Goal: Information Seeking & Learning: Learn about a topic

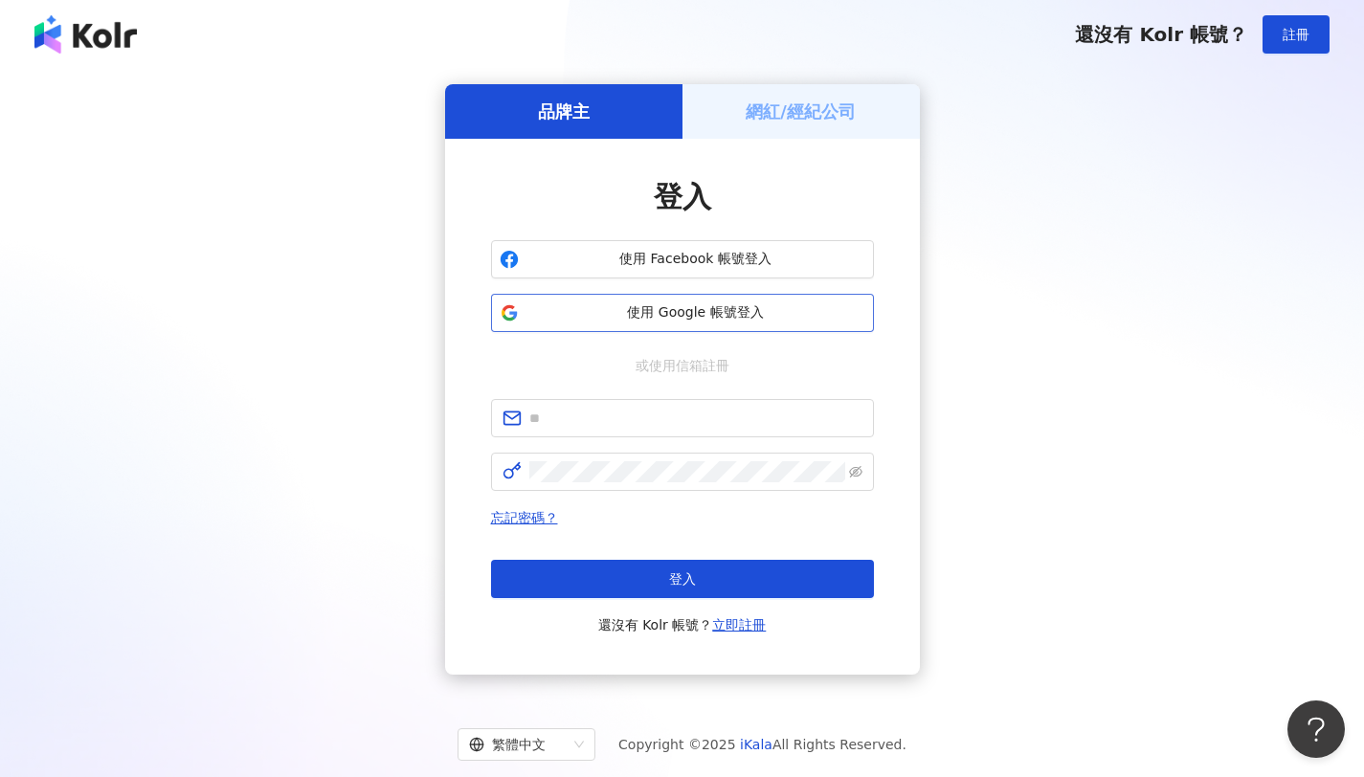
click at [750, 317] on span "使用 Google 帳號登入" at bounding box center [695, 312] width 339 height 19
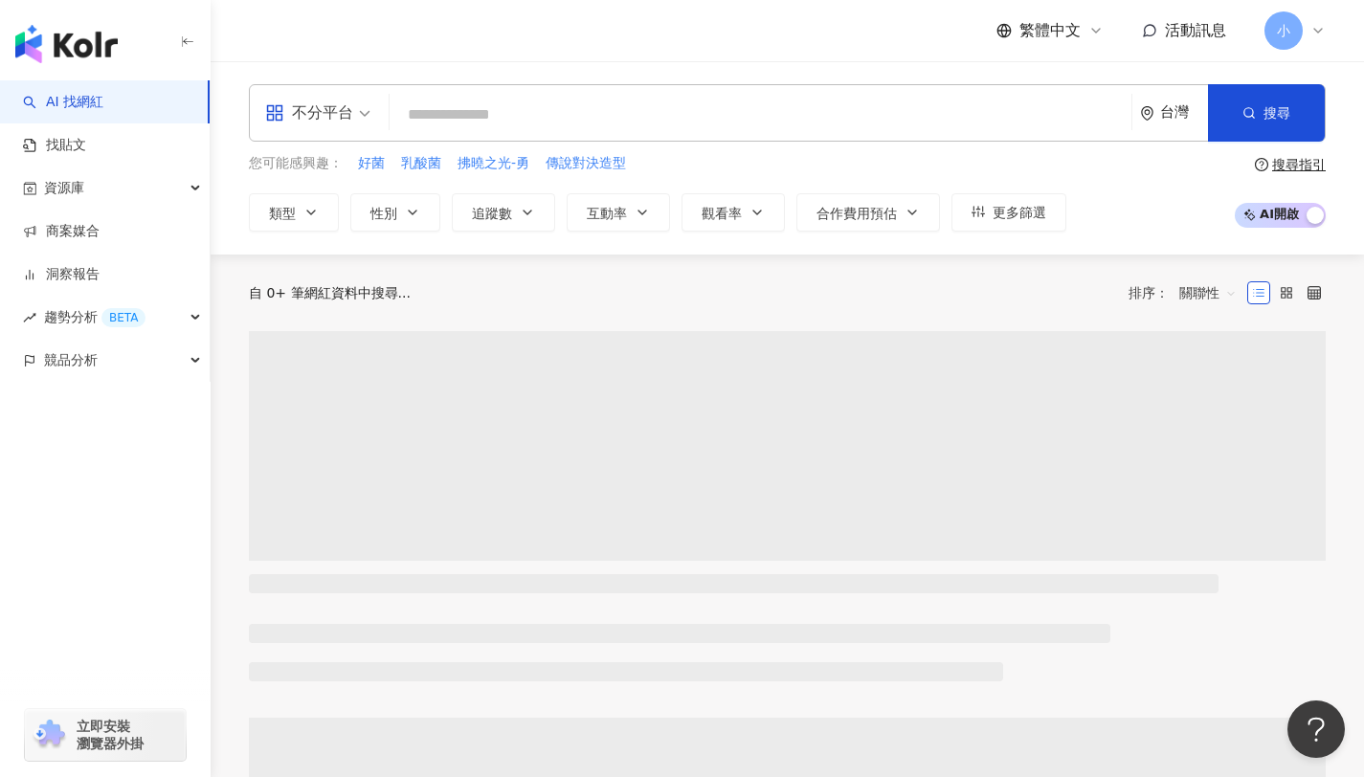
click at [454, 122] on input "search" at bounding box center [760, 115] width 726 height 36
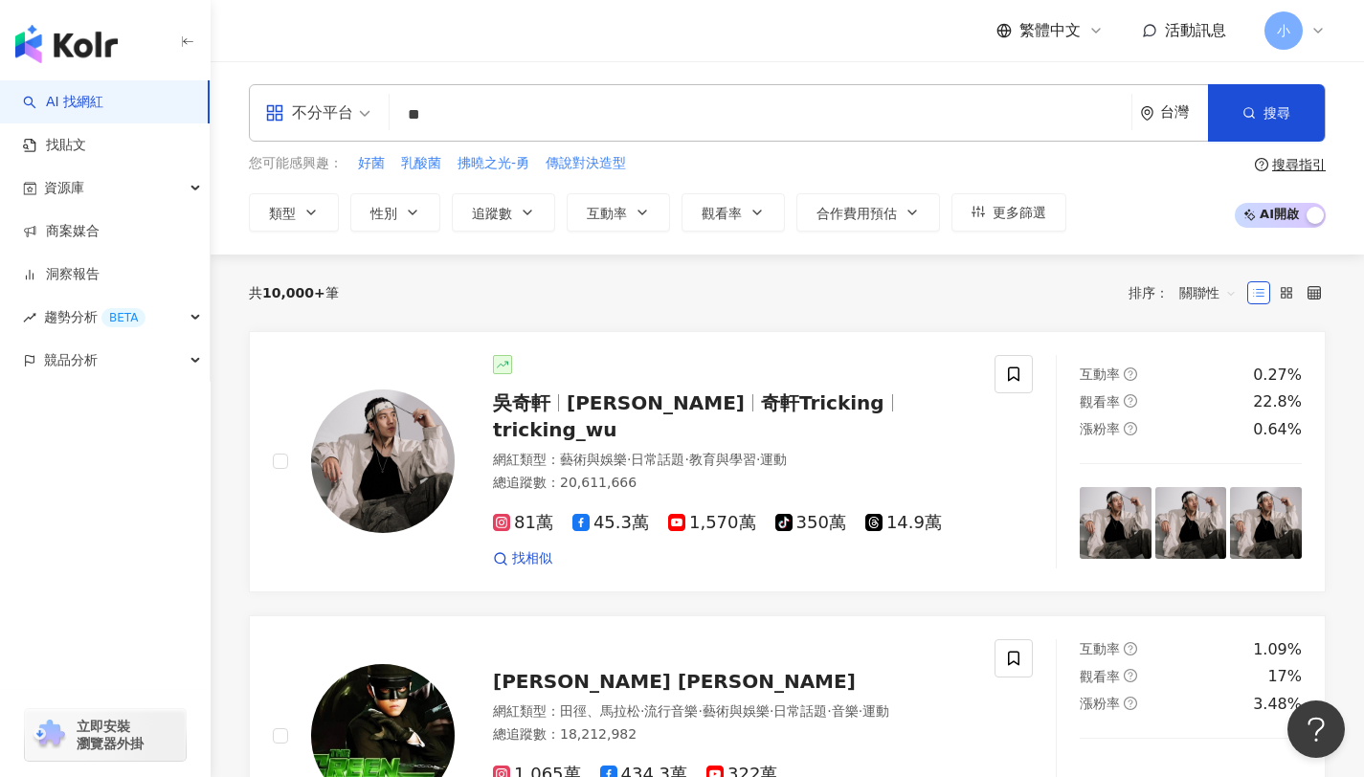
type input "*"
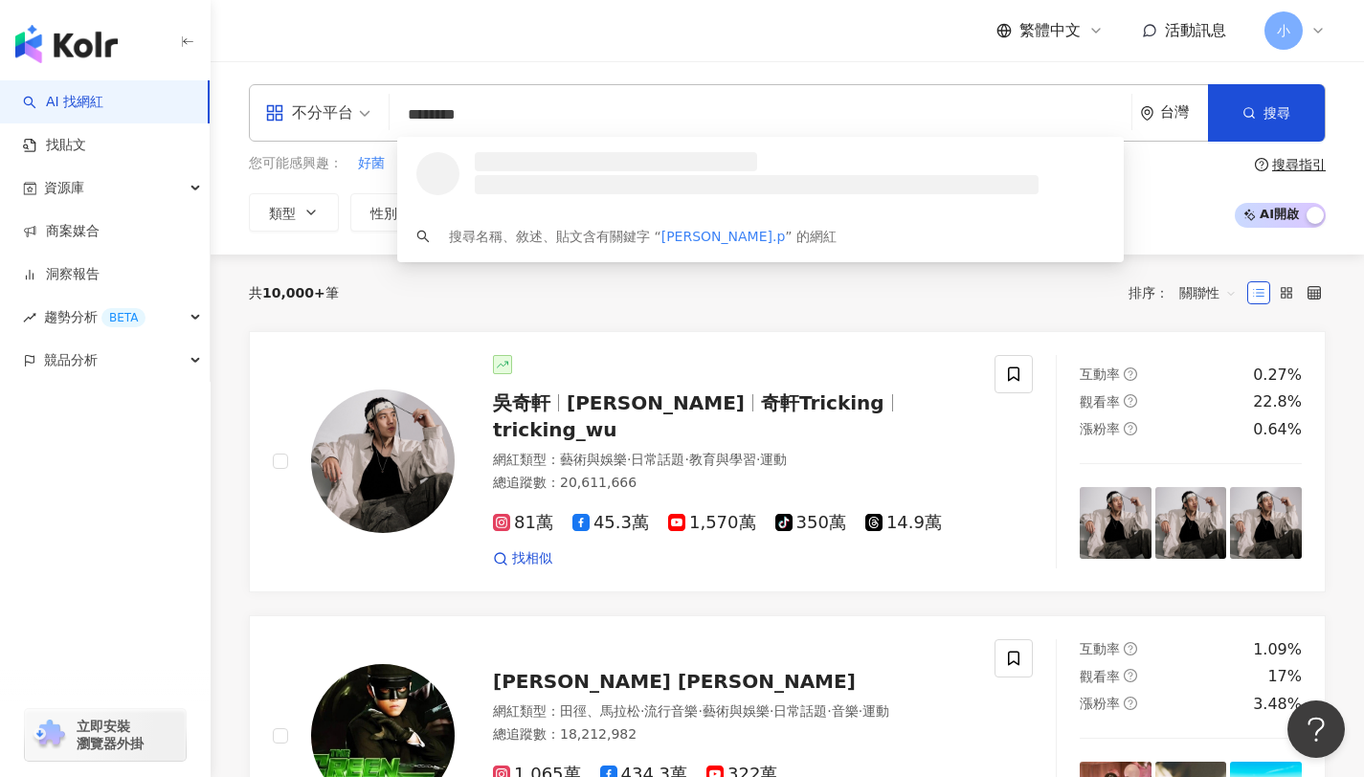
type input "*********"
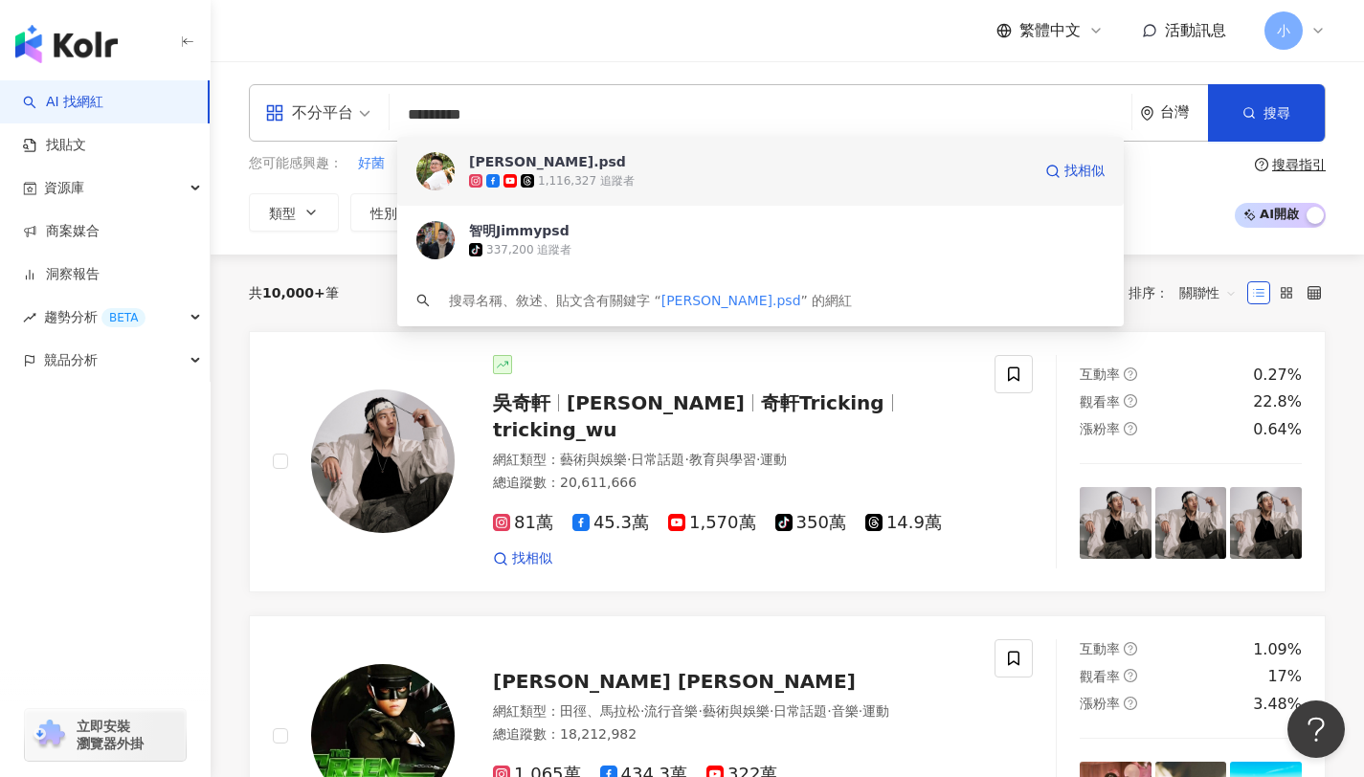
click at [671, 178] on div "1,116,327 追蹤者" at bounding box center [750, 180] width 562 height 19
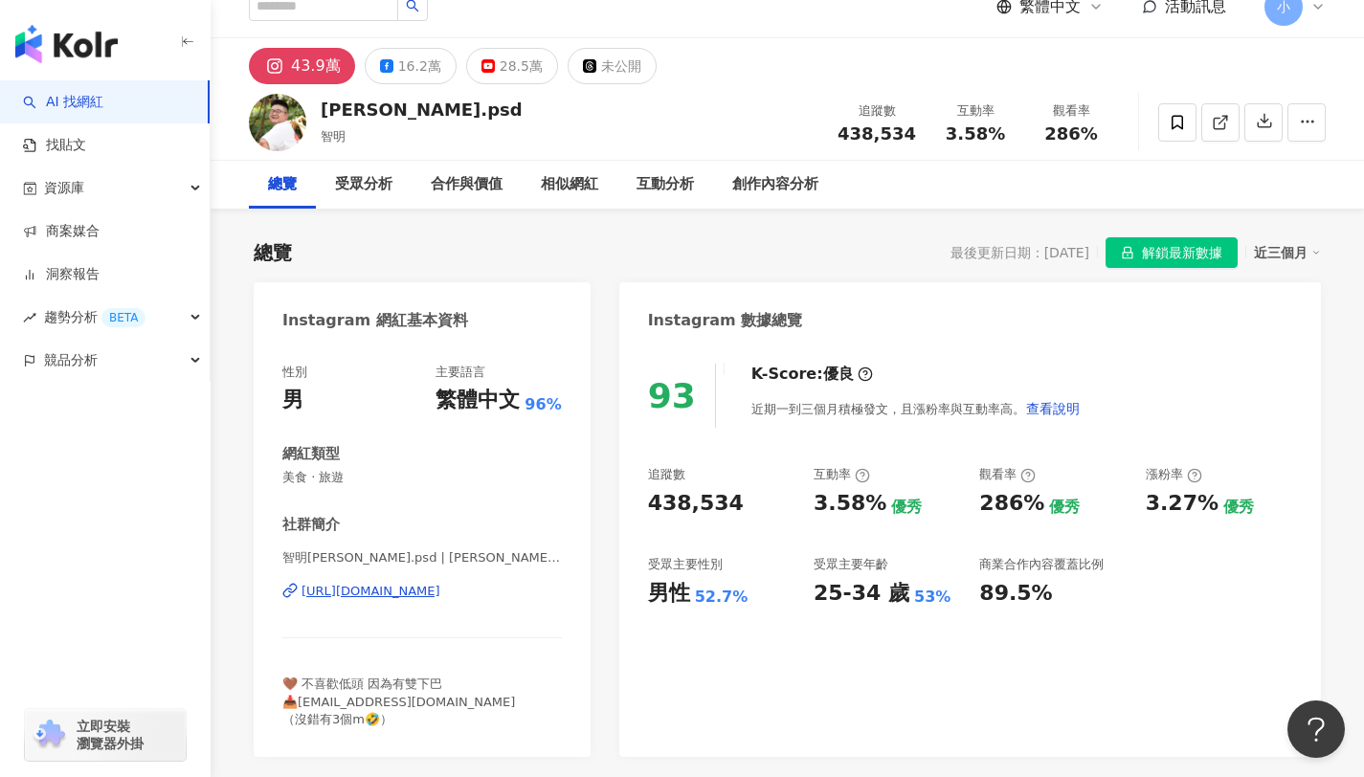
scroll to position [49, 0]
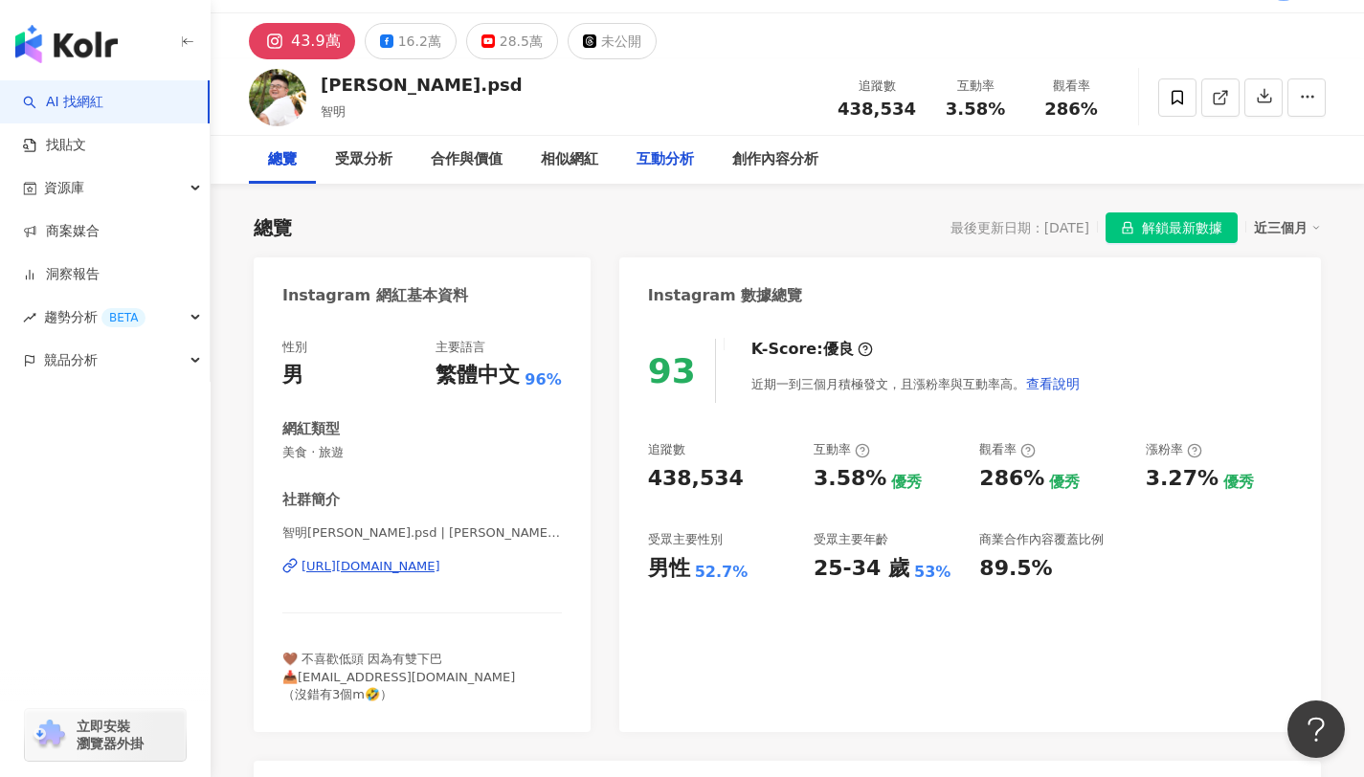
click at [656, 161] on div "互動分析" at bounding box center [664, 159] width 57 height 23
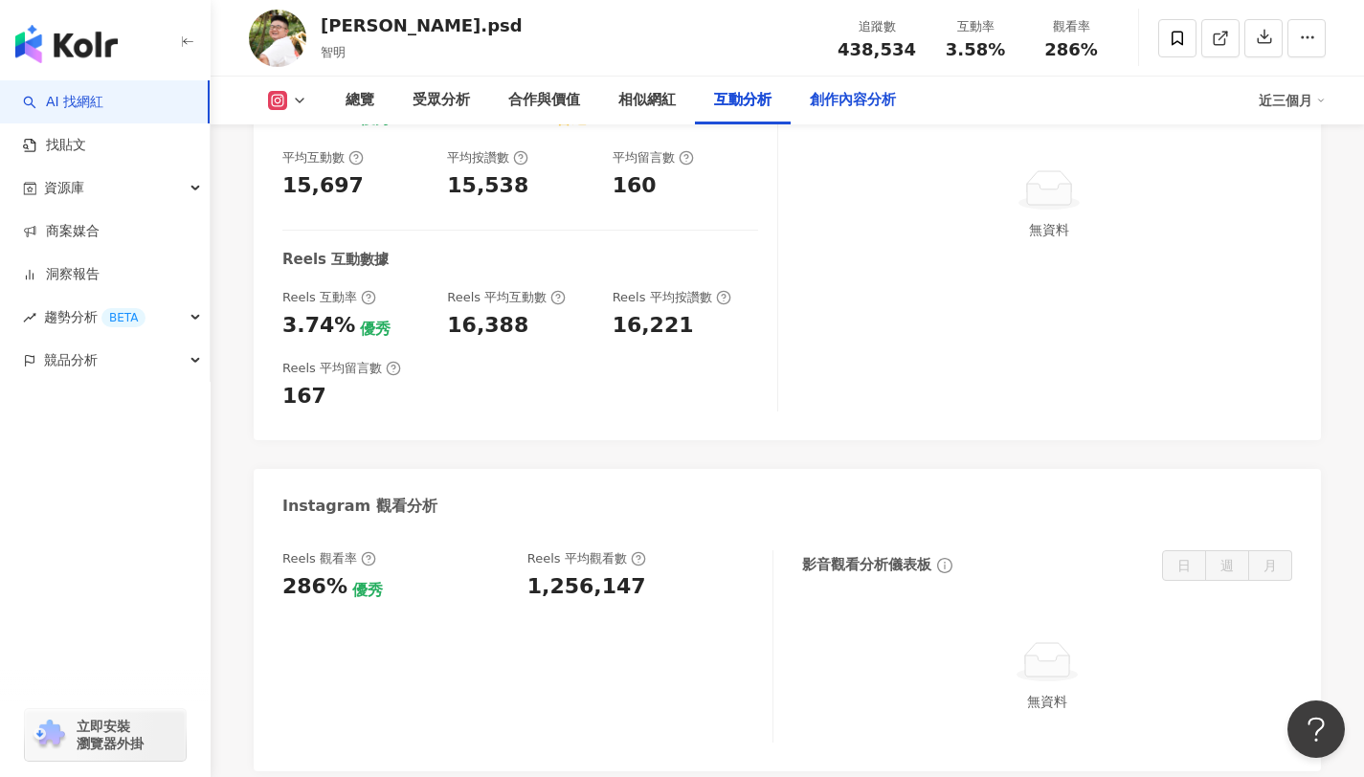
click at [835, 95] on div "創作內容分析" at bounding box center [852, 100] width 86 height 23
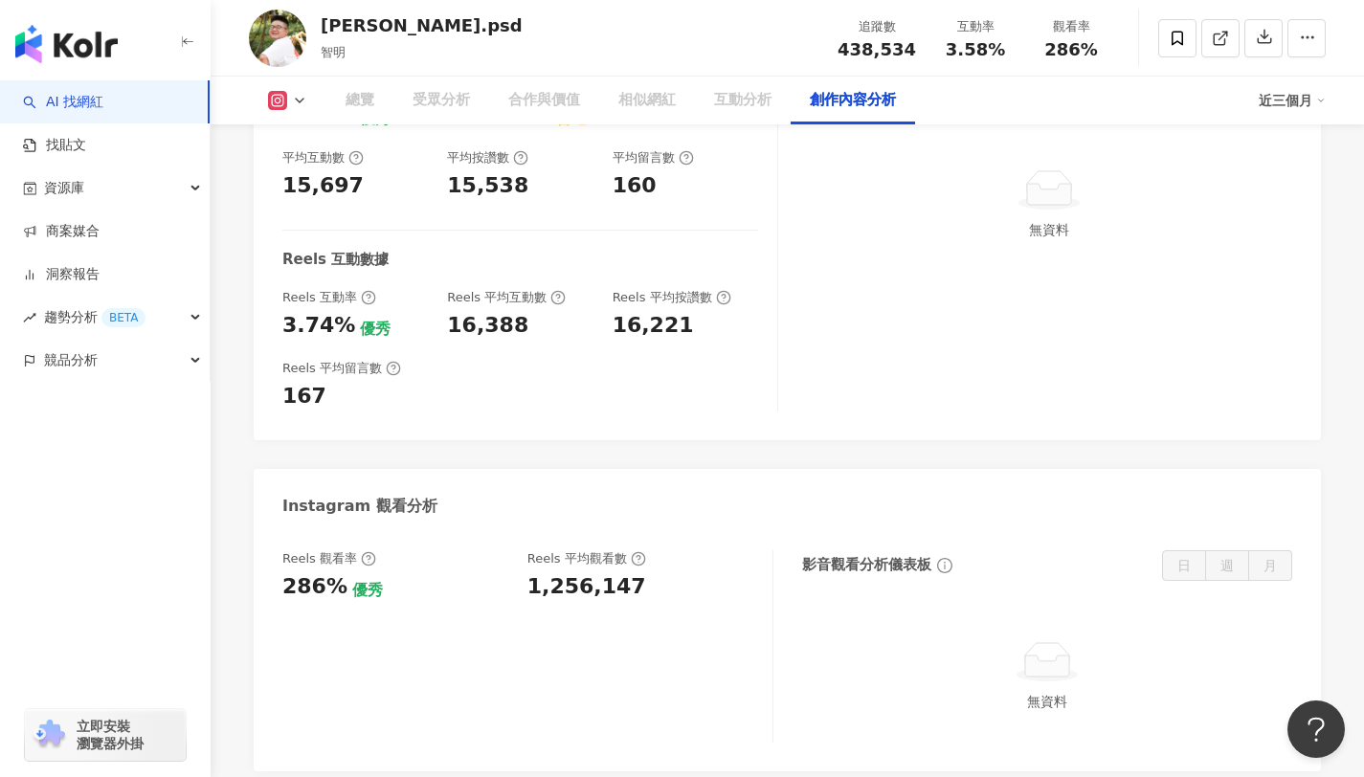
scroll to position [4903, 0]
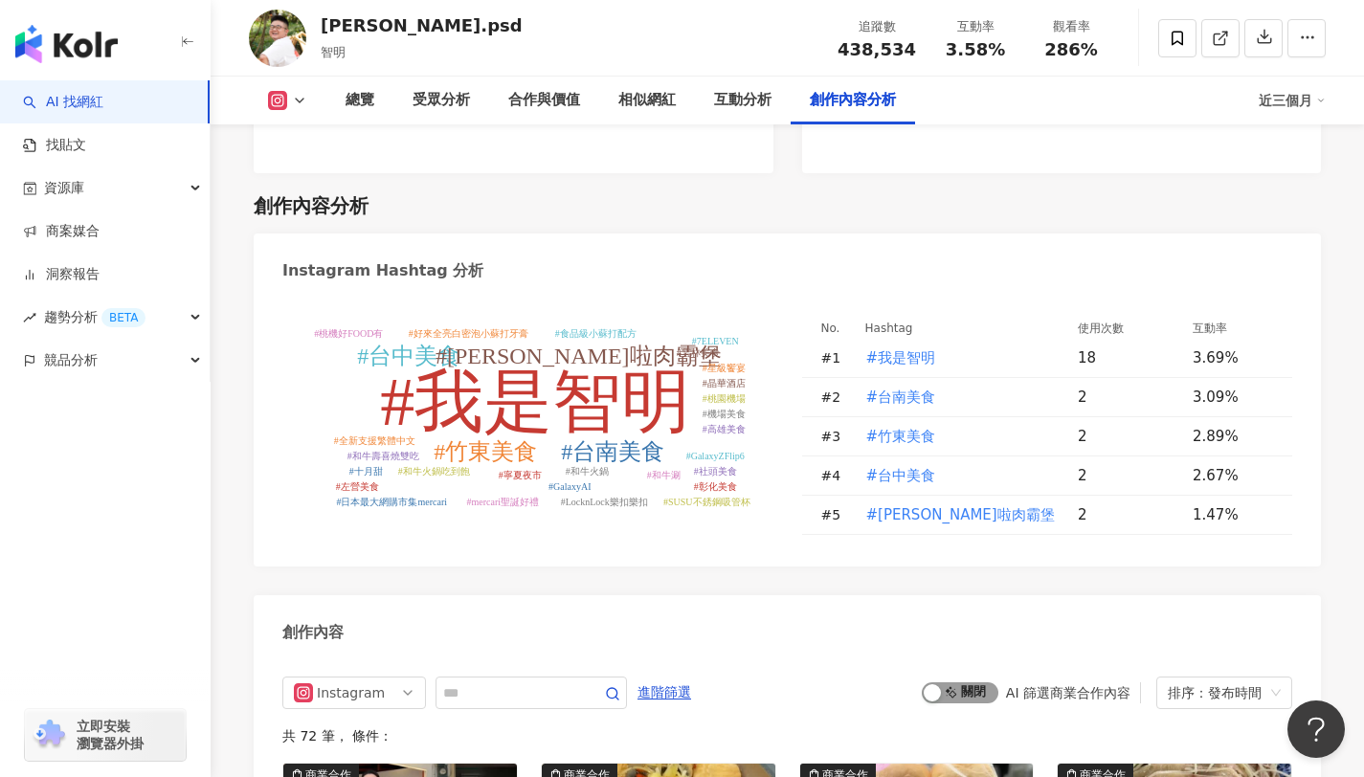
click at [955, 682] on span "啟動 關閉" at bounding box center [959, 692] width 77 height 21
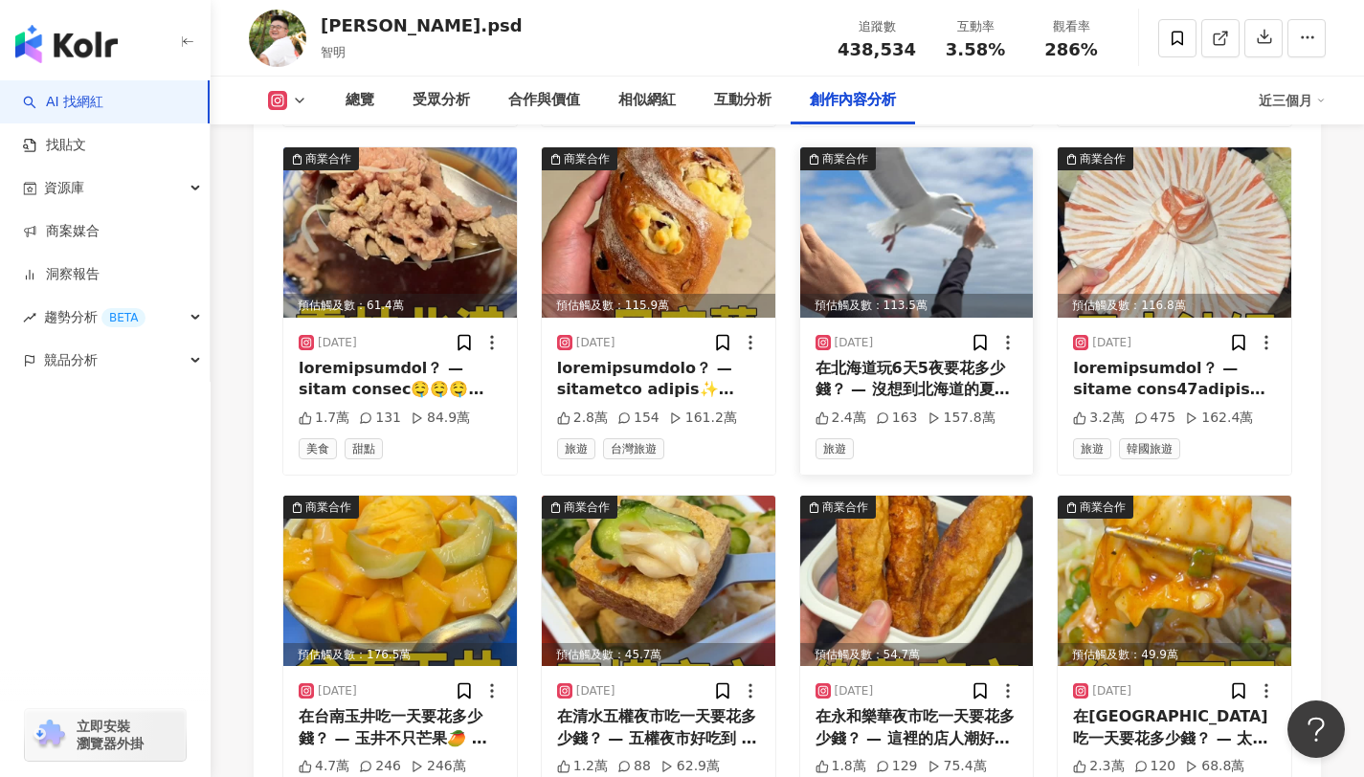
scroll to position [6169, 0]
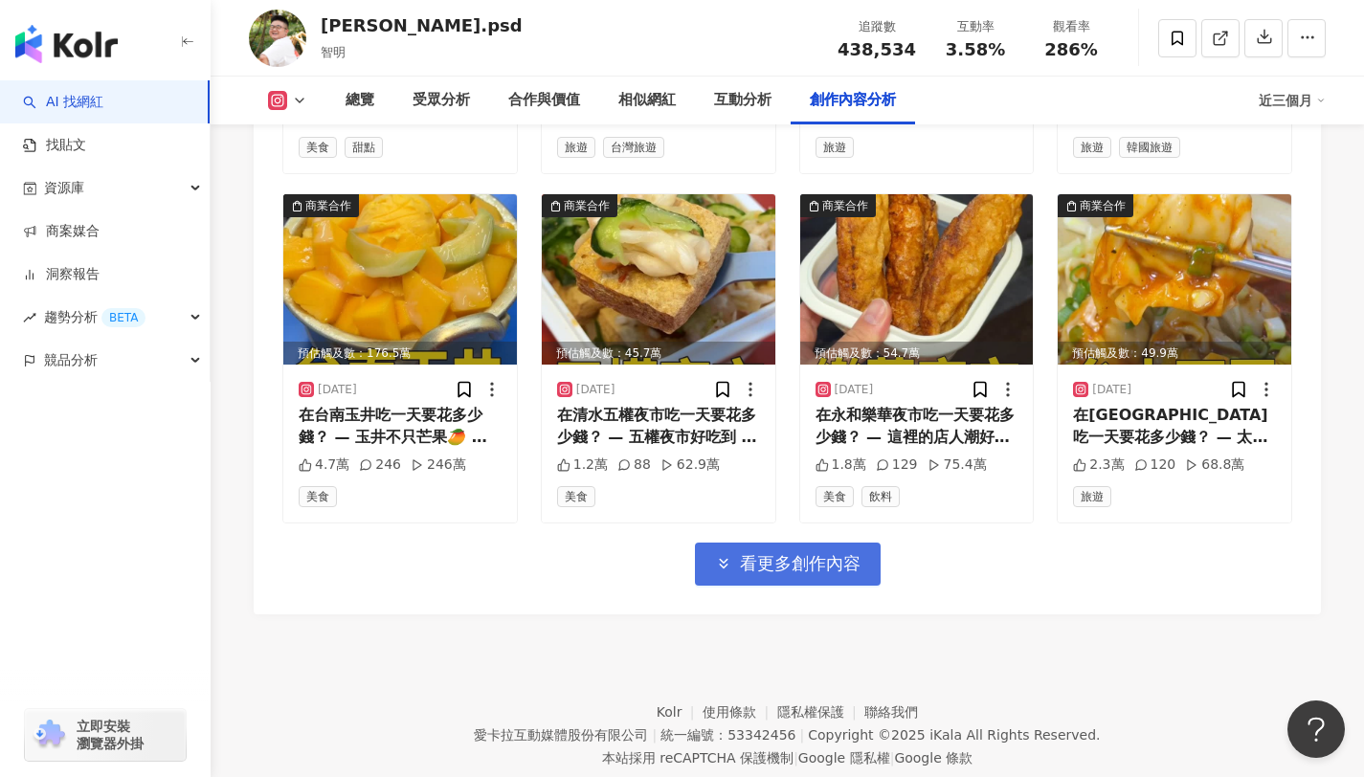
click at [844, 553] on span "看更多創作內容" at bounding box center [800, 563] width 121 height 21
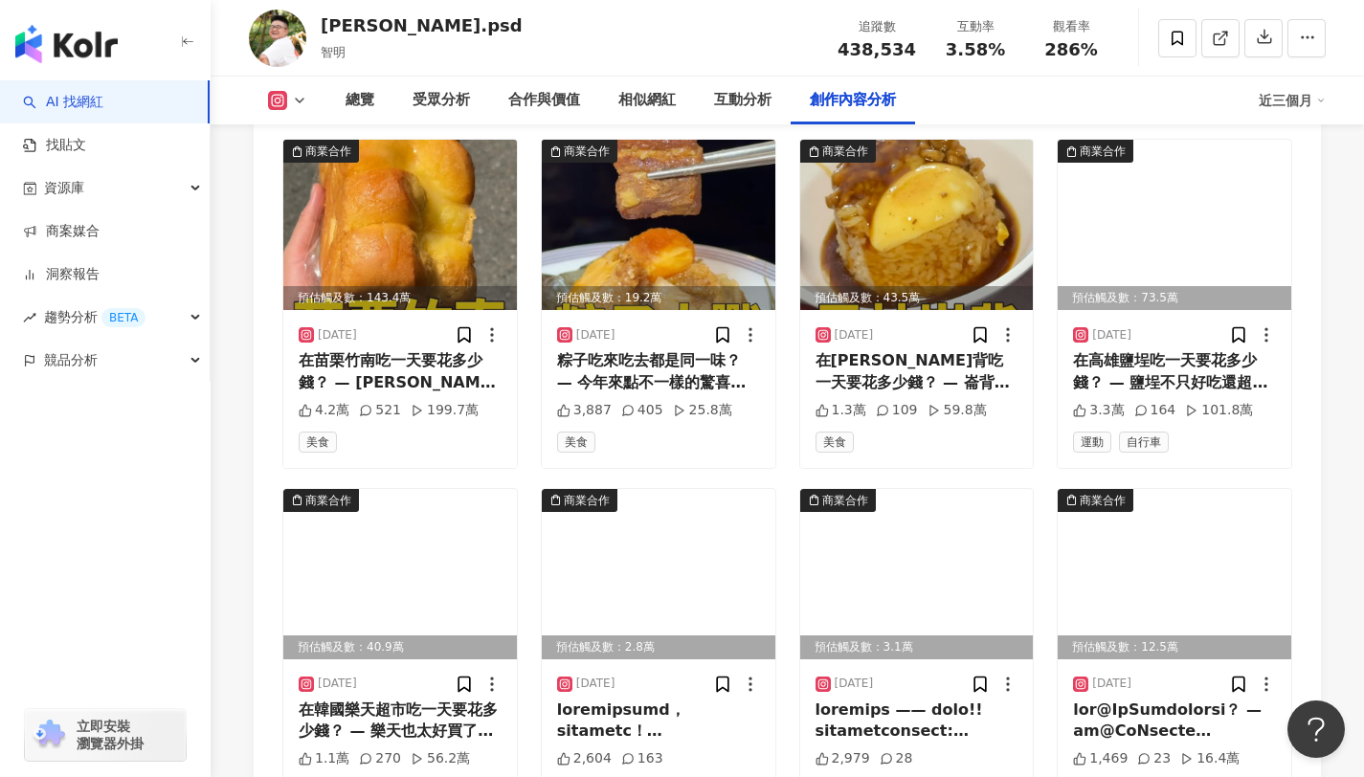
scroll to position [7216, 0]
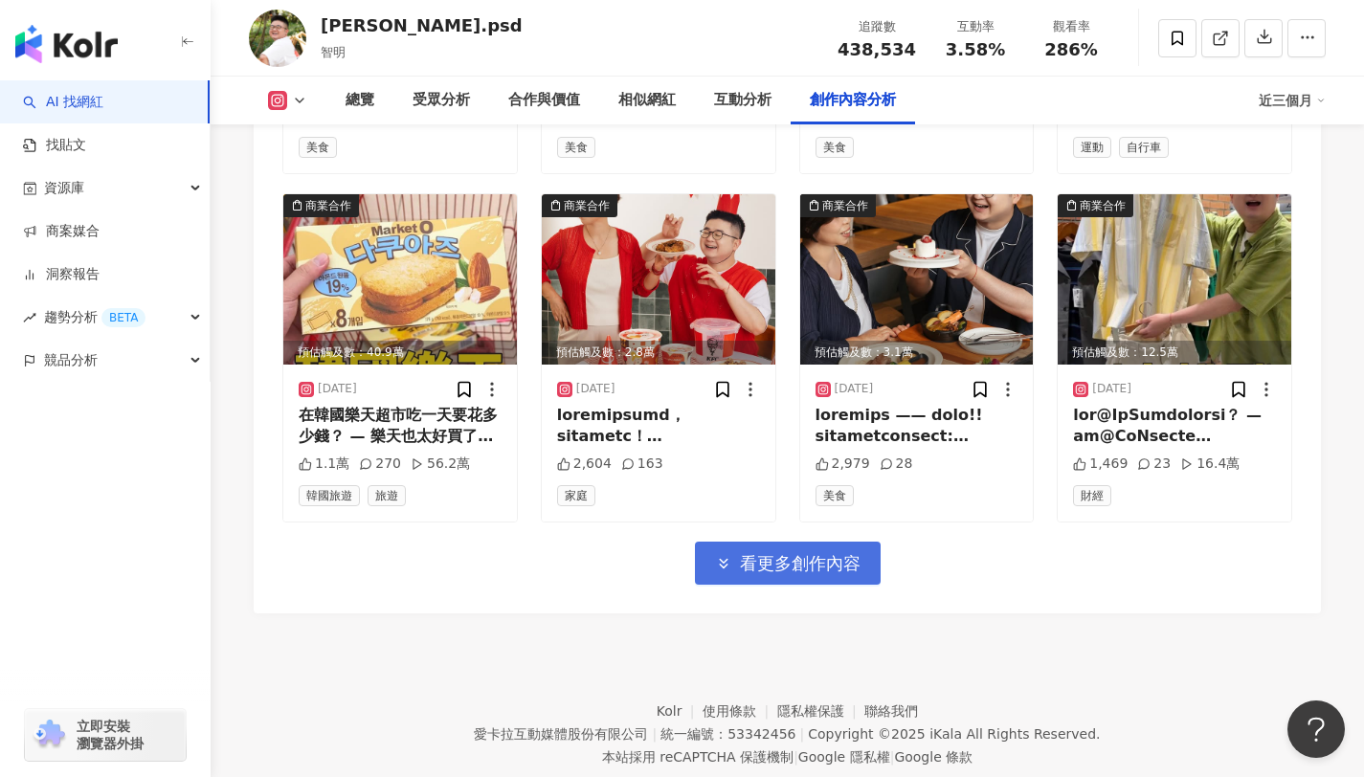
click at [832, 553] on span "看更多創作內容" at bounding box center [800, 563] width 121 height 21
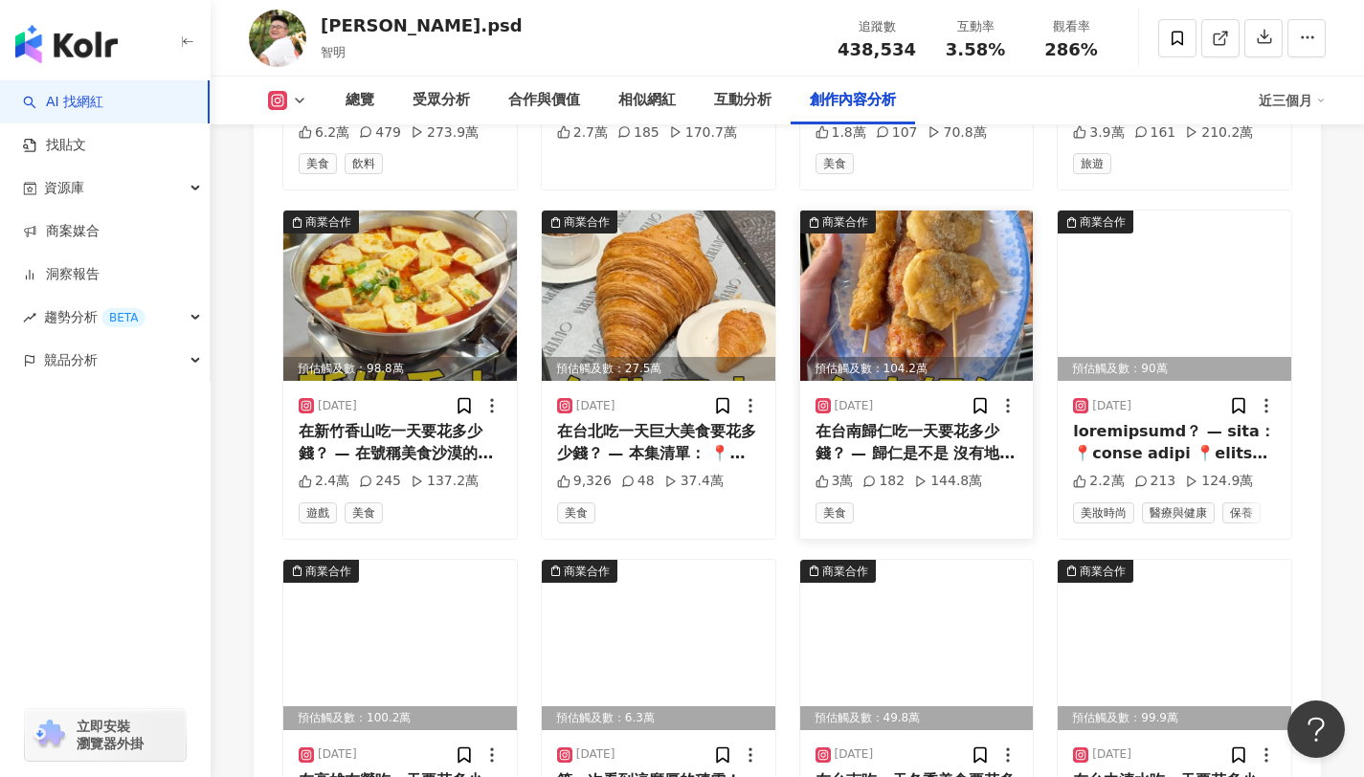
scroll to position [8070, 0]
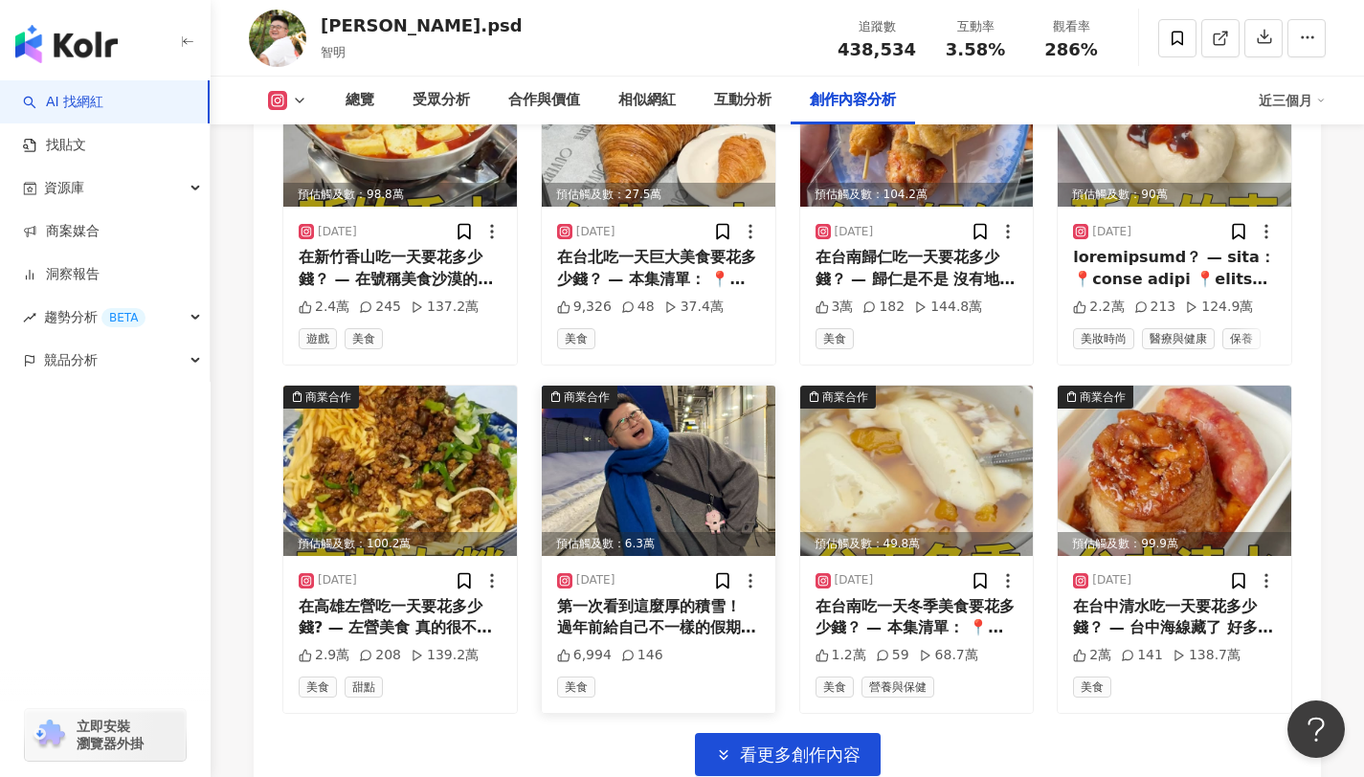
click at [740, 596] on div "第一次看到這麼厚的積雪！ 過年前給自己不一樣的假期 這次來日本東北感受大雪 第一次看到厚厚的積雪 什麼都覺得很新鮮😍 趁著假期好好休息 回顧2024年過得非常…" at bounding box center [658, 617] width 203 height 43
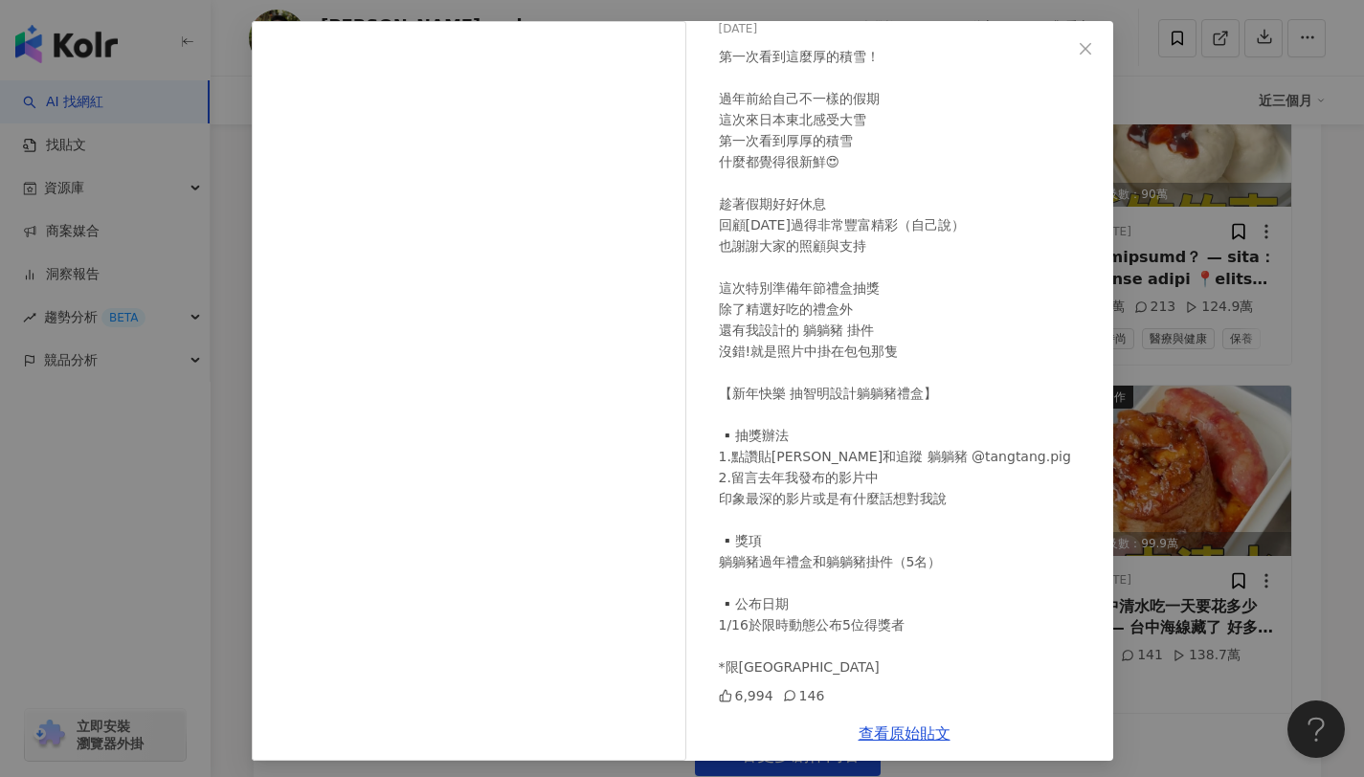
scroll to position [81, 0]
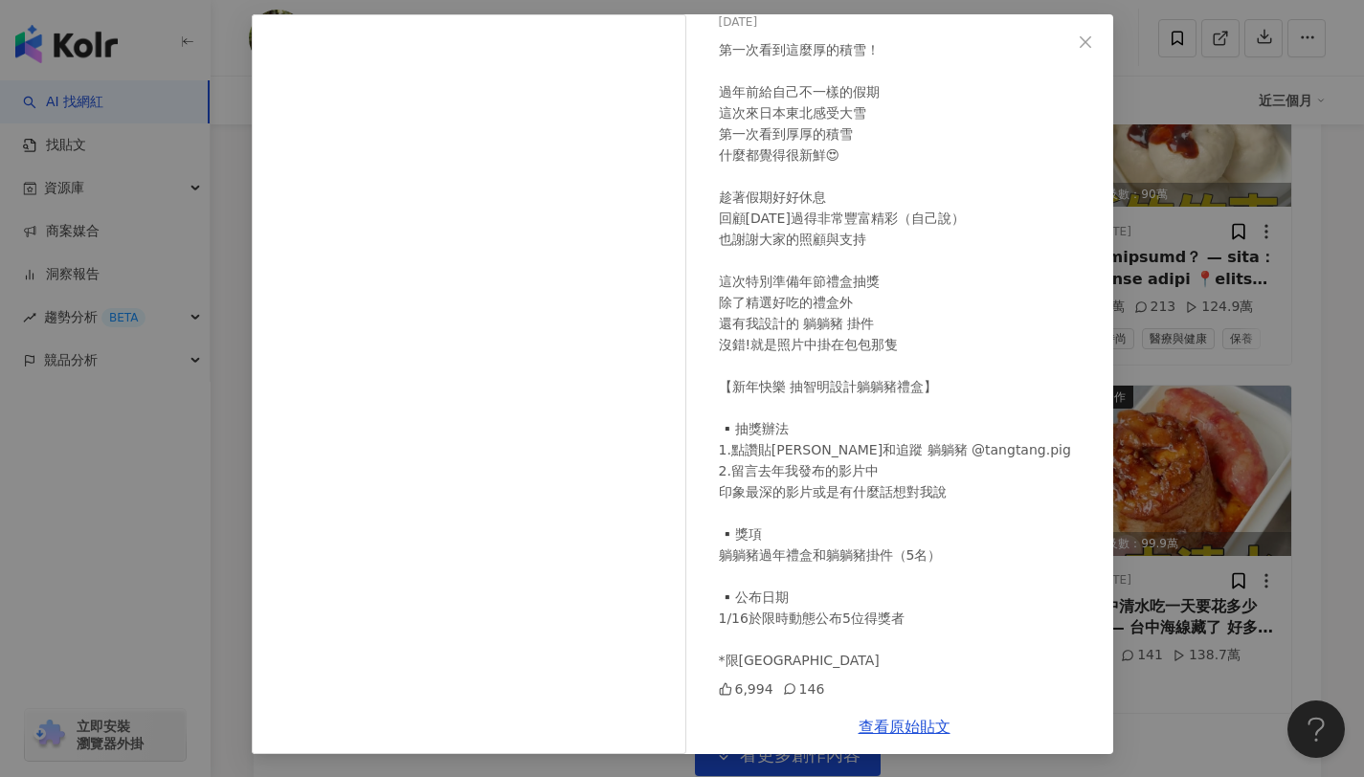
click at [1197, 246] on div "jimmy.psd 2025/1/13 第一次看到這麼厚的積雪！ 過年前給自己不一樣的假期 這次來日本東北感受大雪 第一次看到厚厚的積雪 什麼都覺得很新鮮😍 …" at bounding box center [682, 388] width 1364 height 777
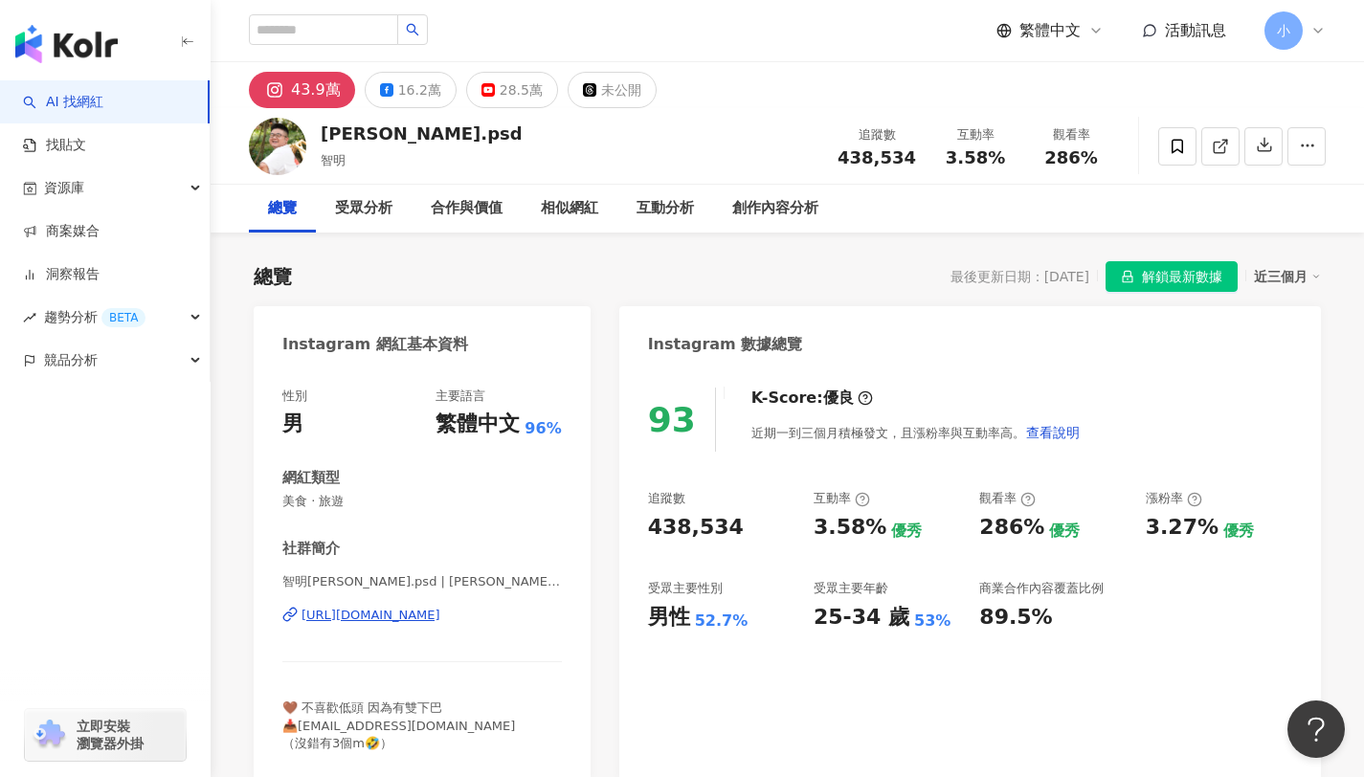
scroll to position [11, 0]
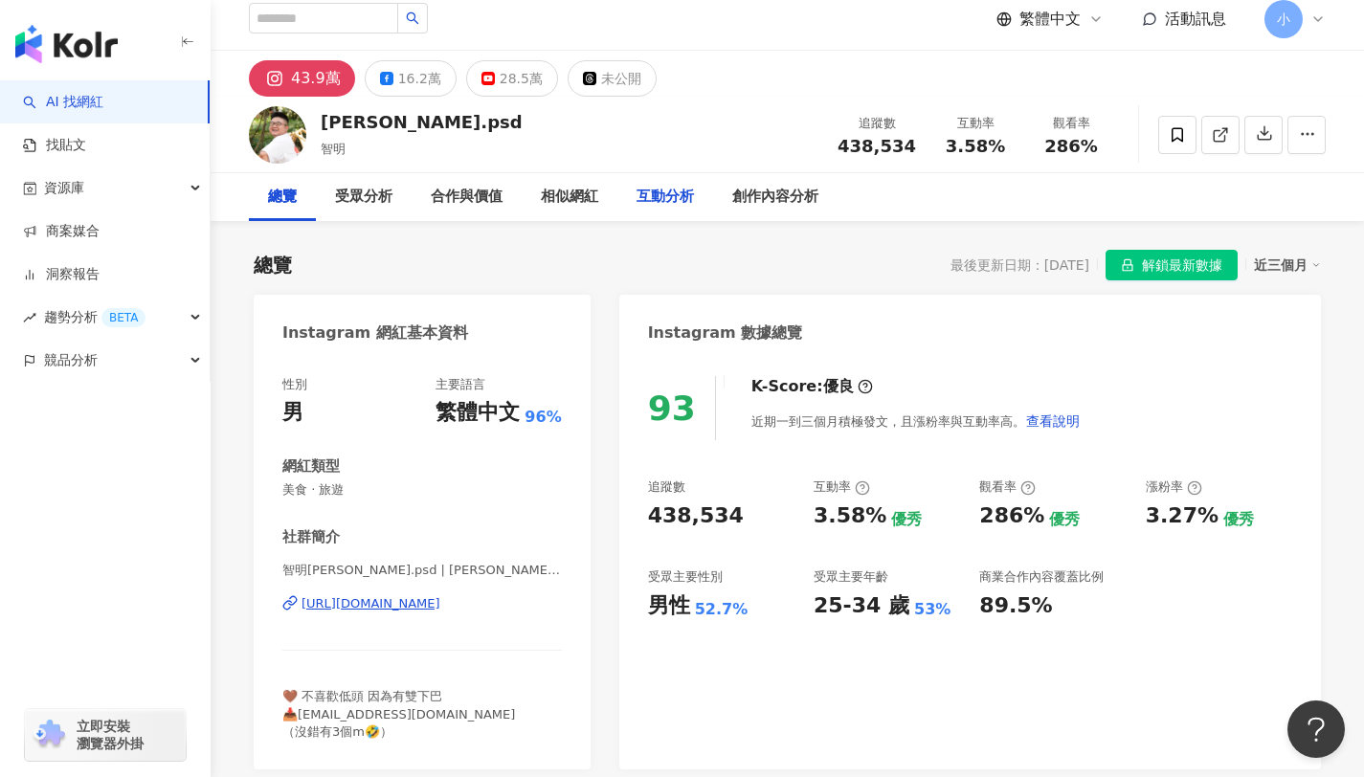
click at [681, 199] on div "互動分析" at bounding box center [664, 197] width 57 height 23
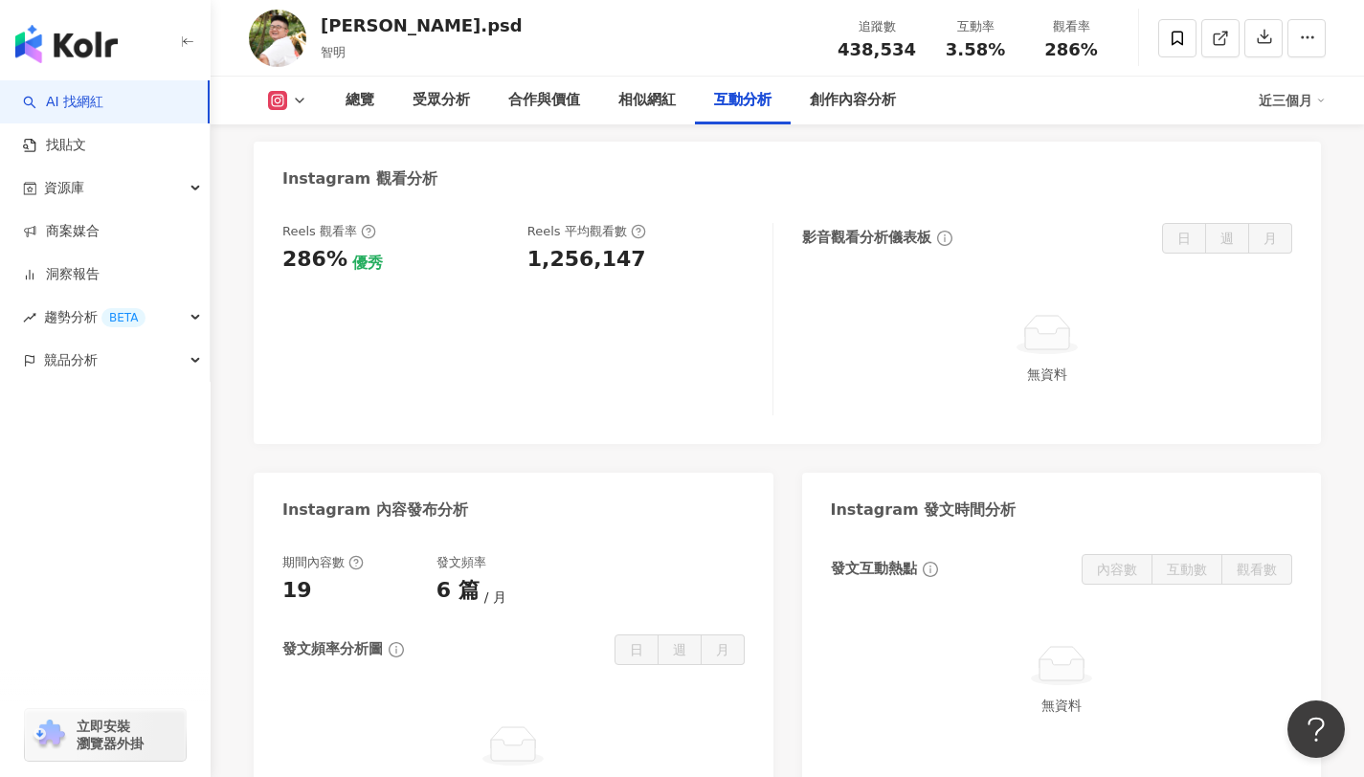
scroll to position [4269, 0]
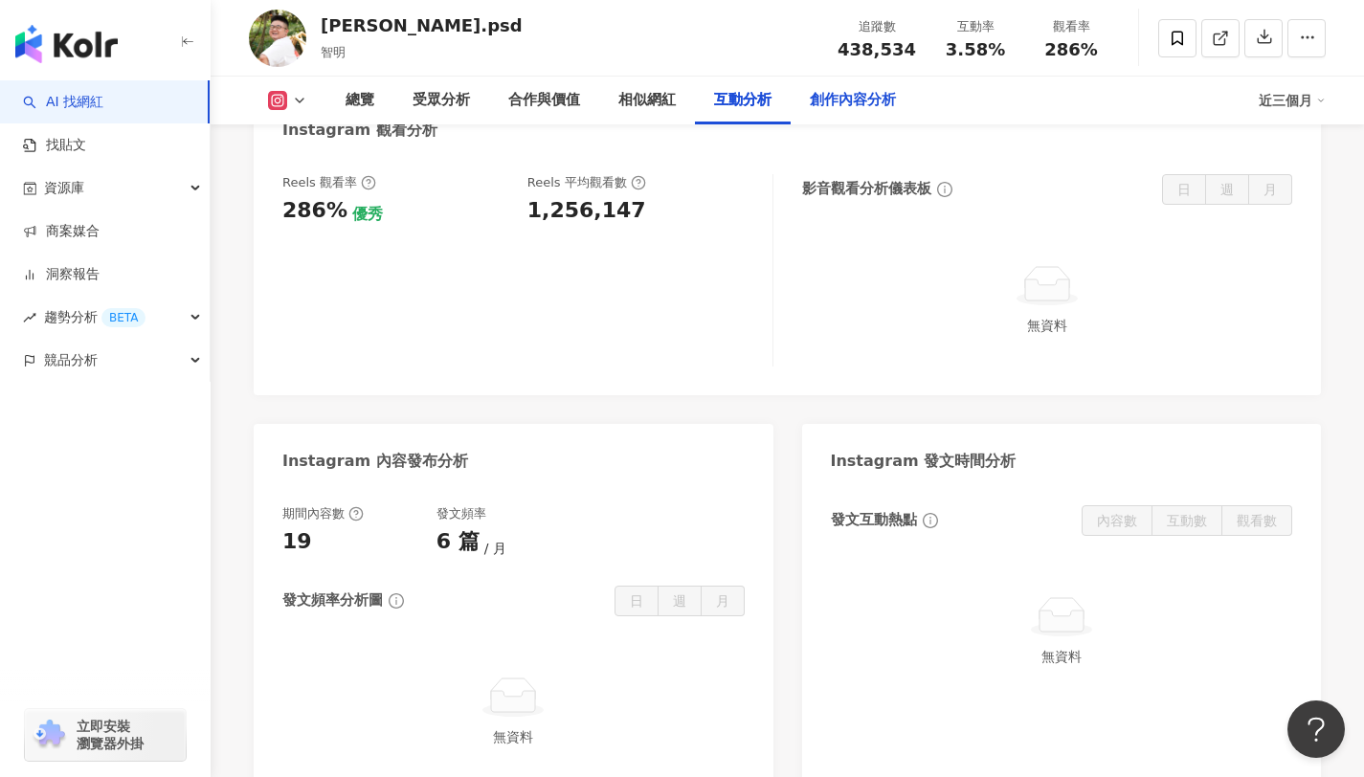
click at [865, 101] on div "創作內容分析" at bounding box center [852, 100] width 86 height 23
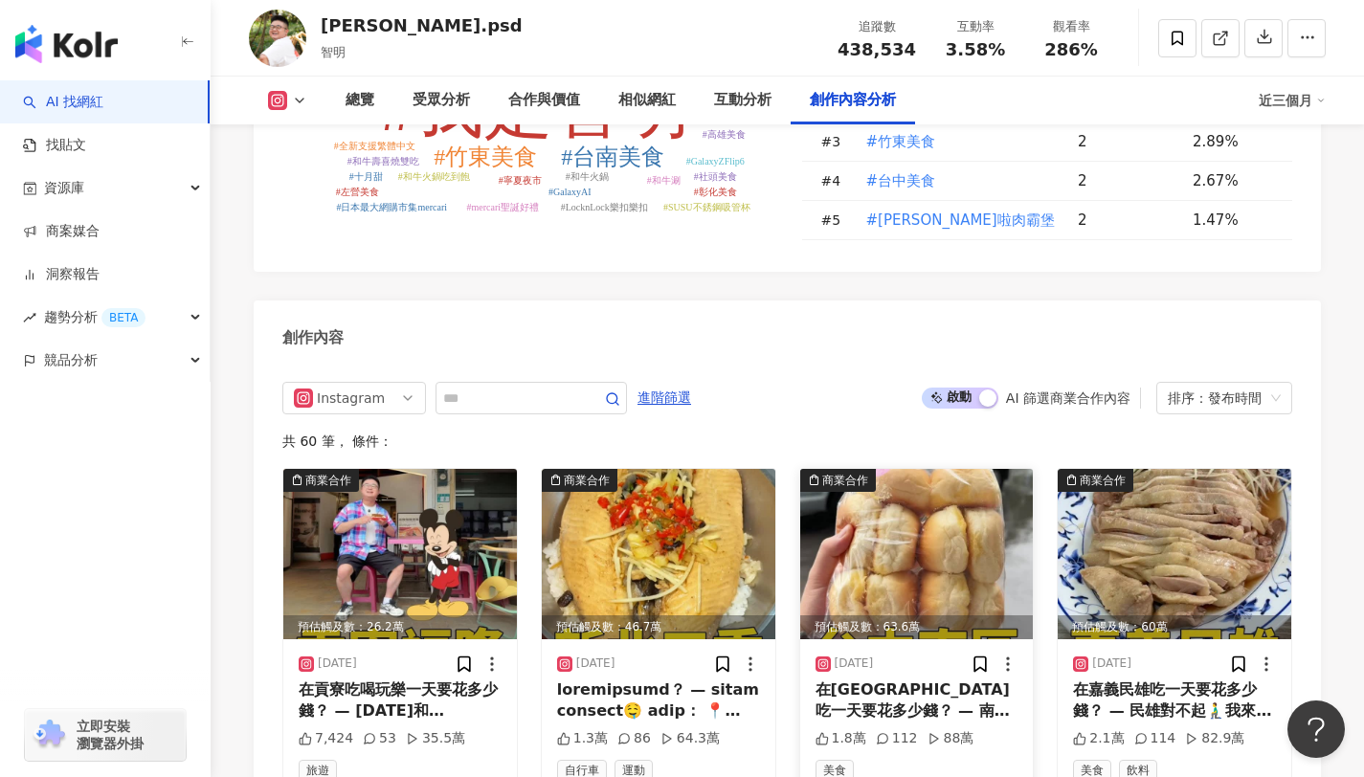
scroll to position [5420, 0]
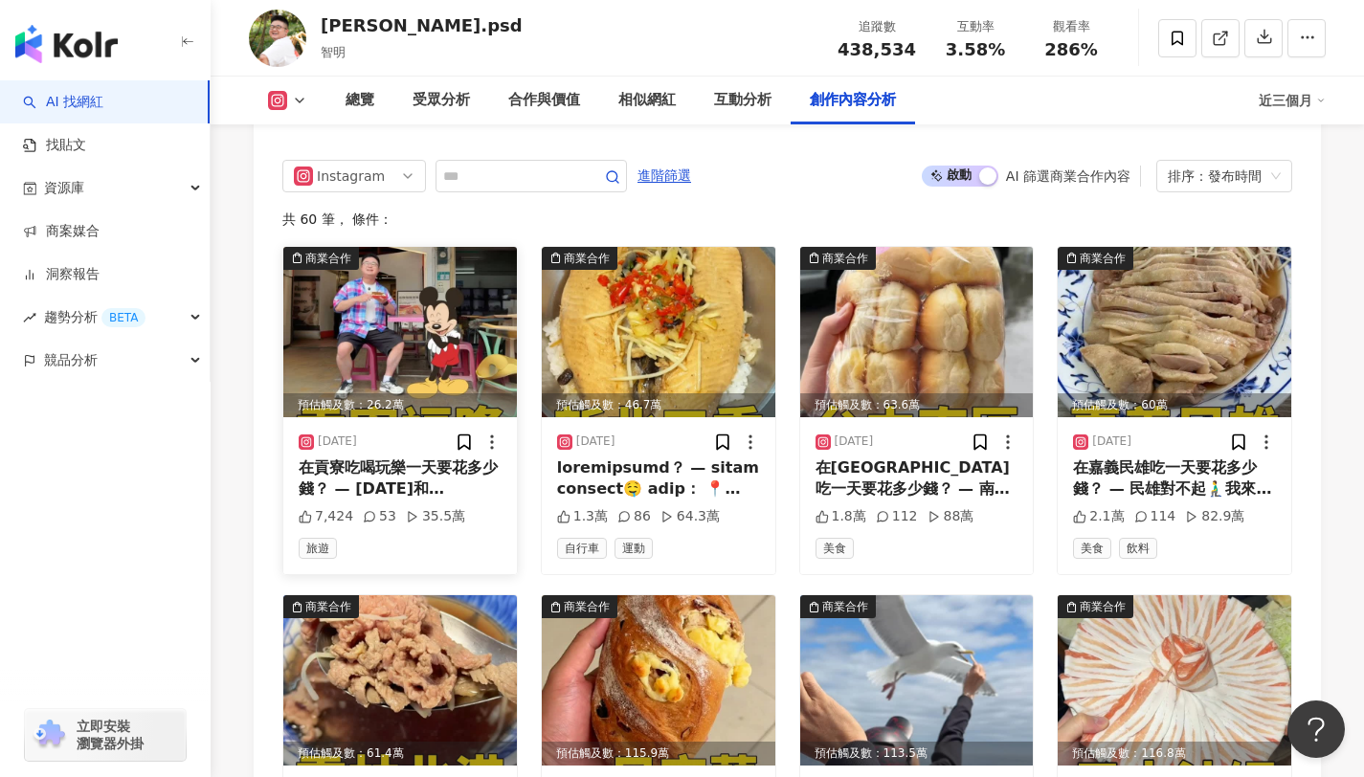
click at [391, 262] on img at bounding box center [399, 332] width 233 height 170
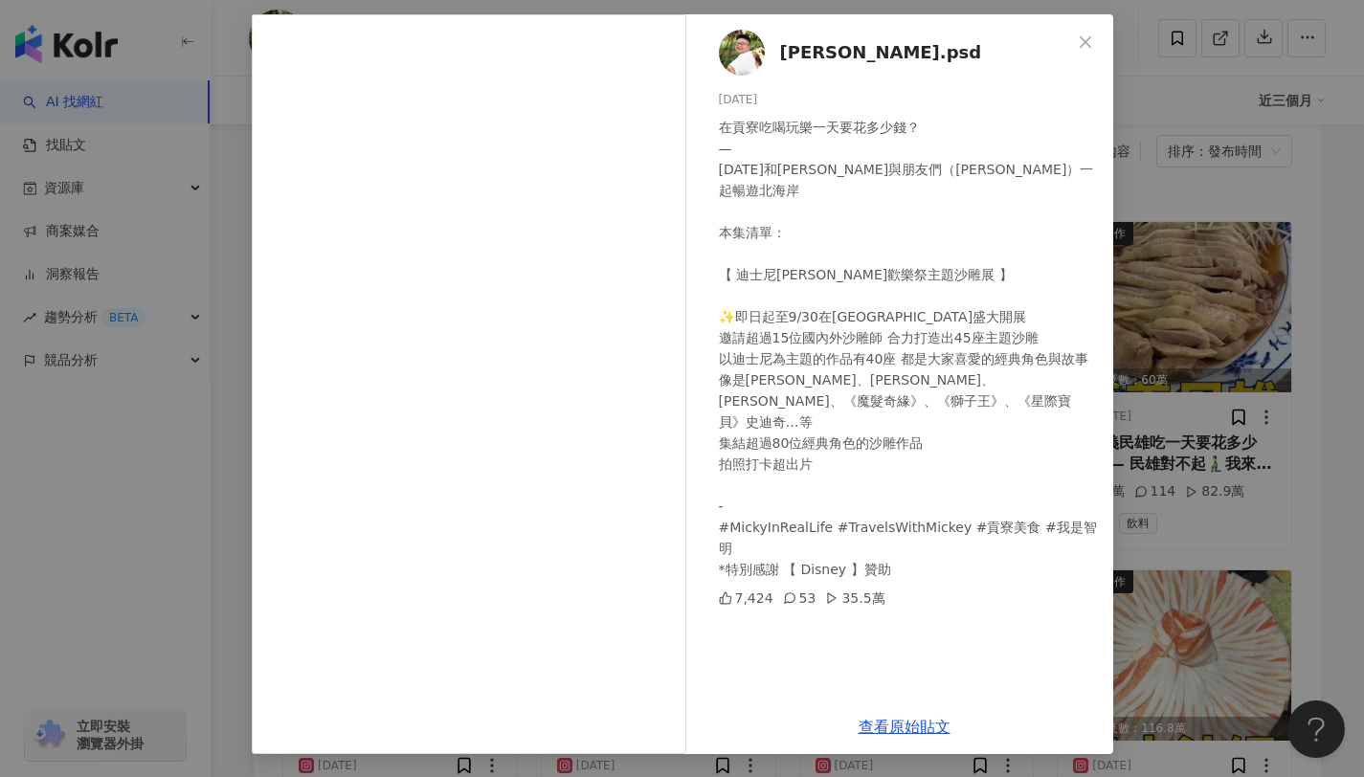
scroll to position [5457, 0]
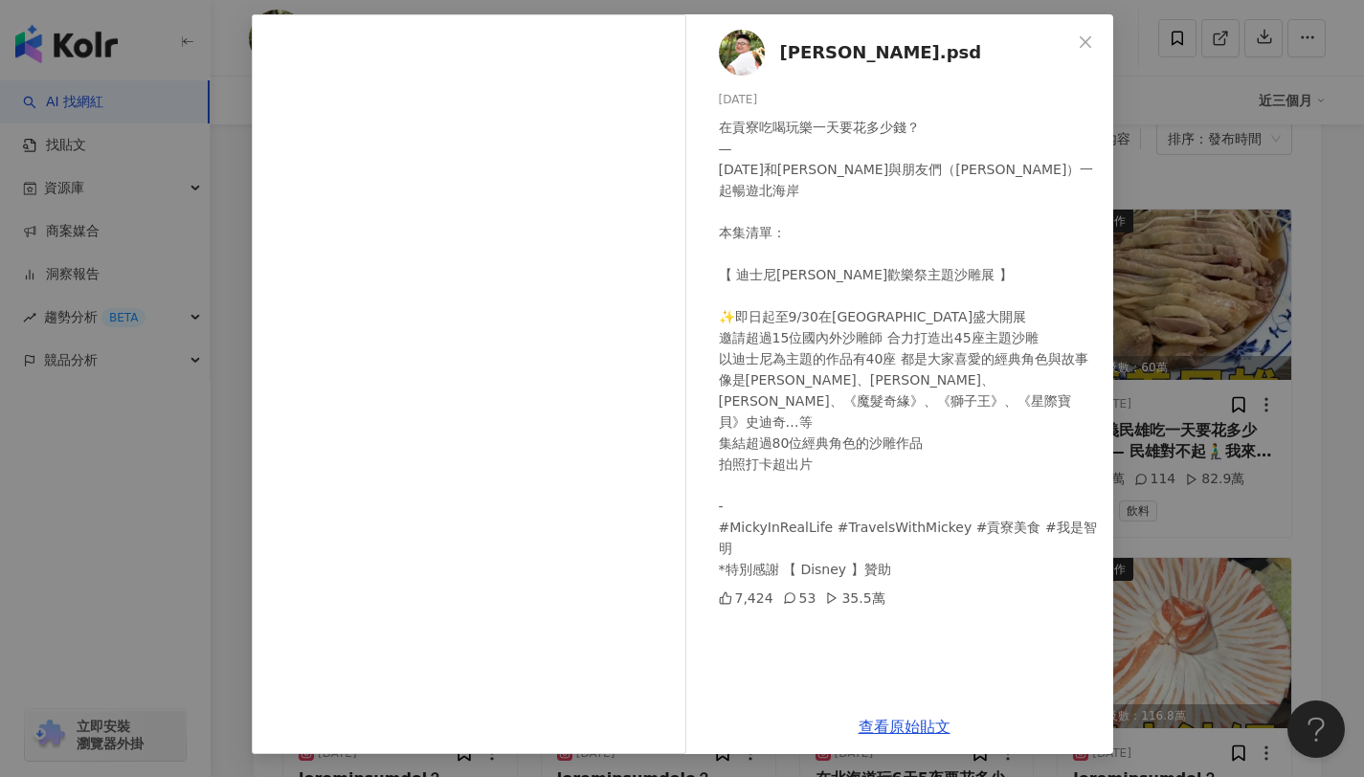
click at [1223, 436] on div "jimmy.psd 2025/8/15 在貢寮吃喝玩樂一天要花多少錢？ — 今天和米奇與朋友們（Mickey＆Friends）一起暢遊北海岸 本集清單： 【 …" at bounding box center [682, 388] width 1364 height 777
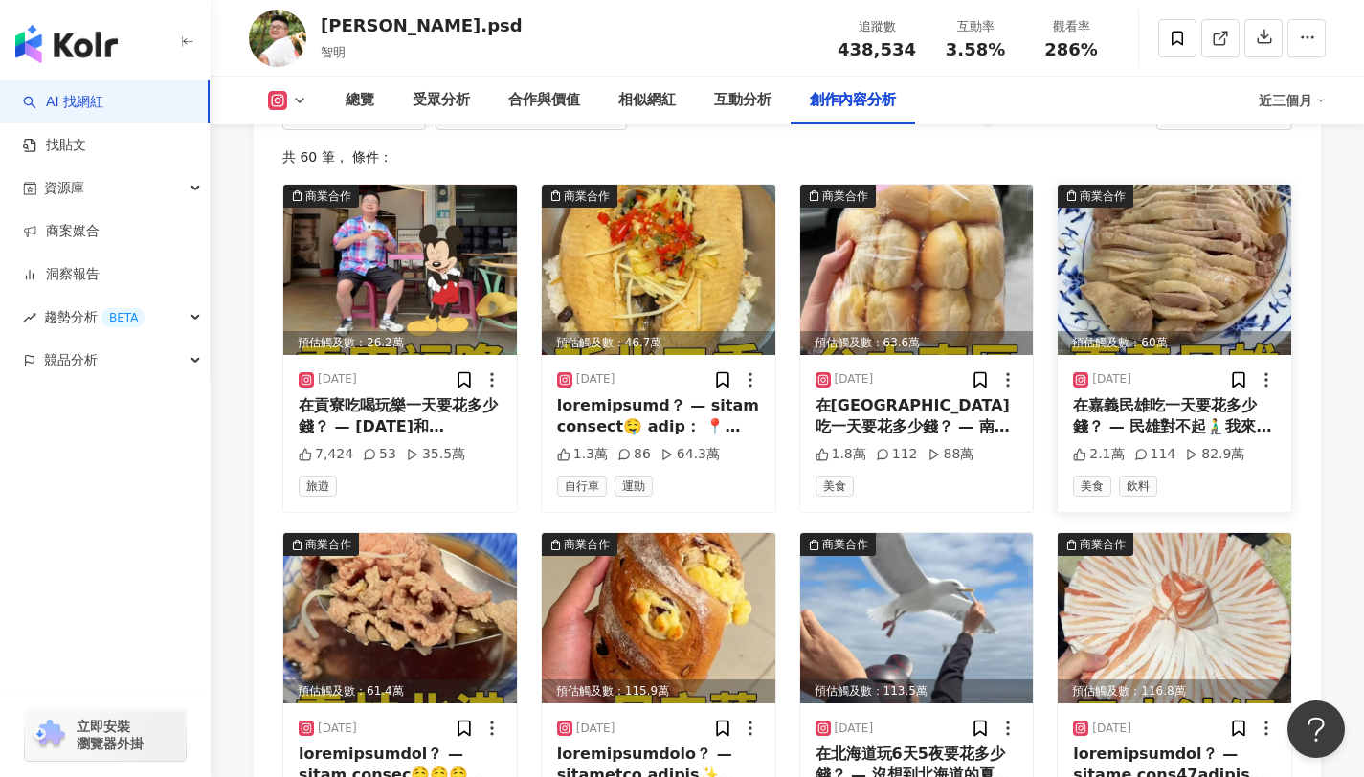
scroll to position [5507, 0]
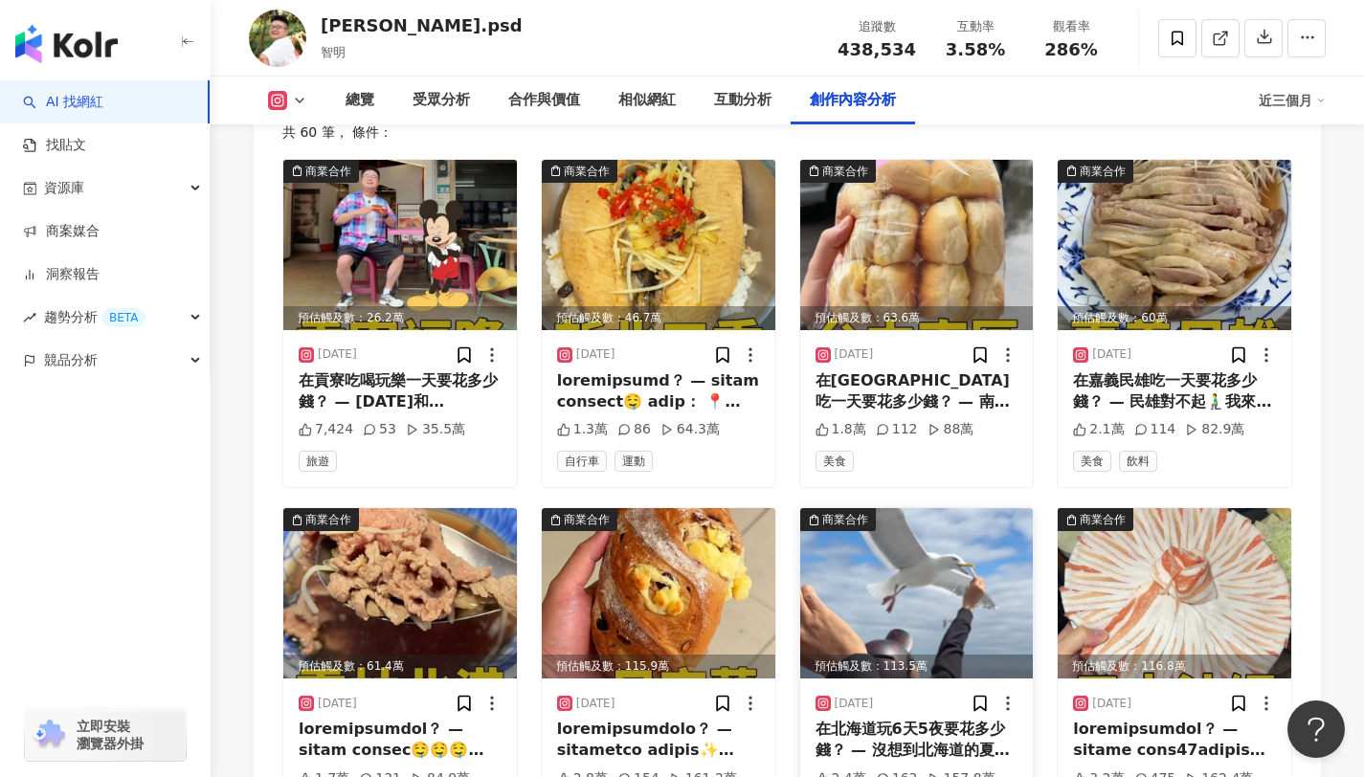
click at [902, 508] on img at bounding box center [916, 593] width 233 height 170
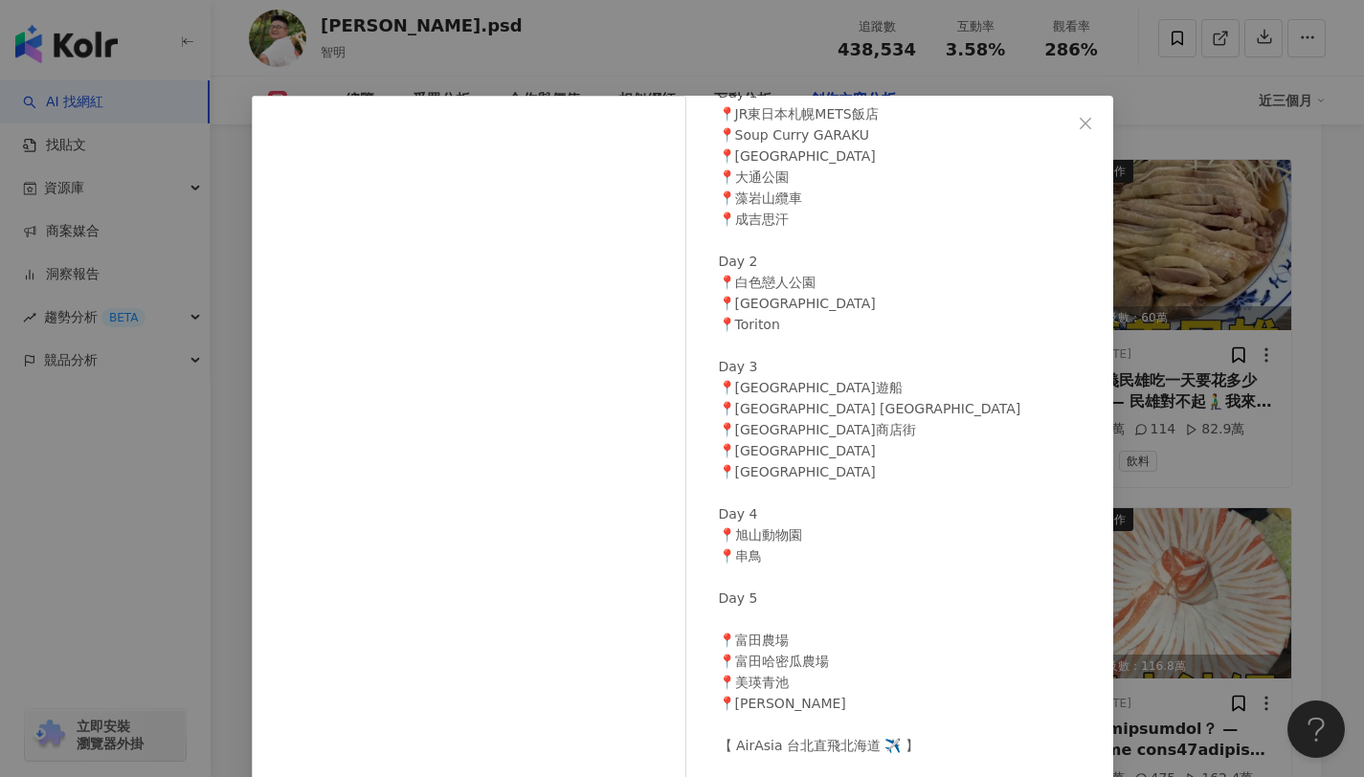
scroll to position [604, 0]
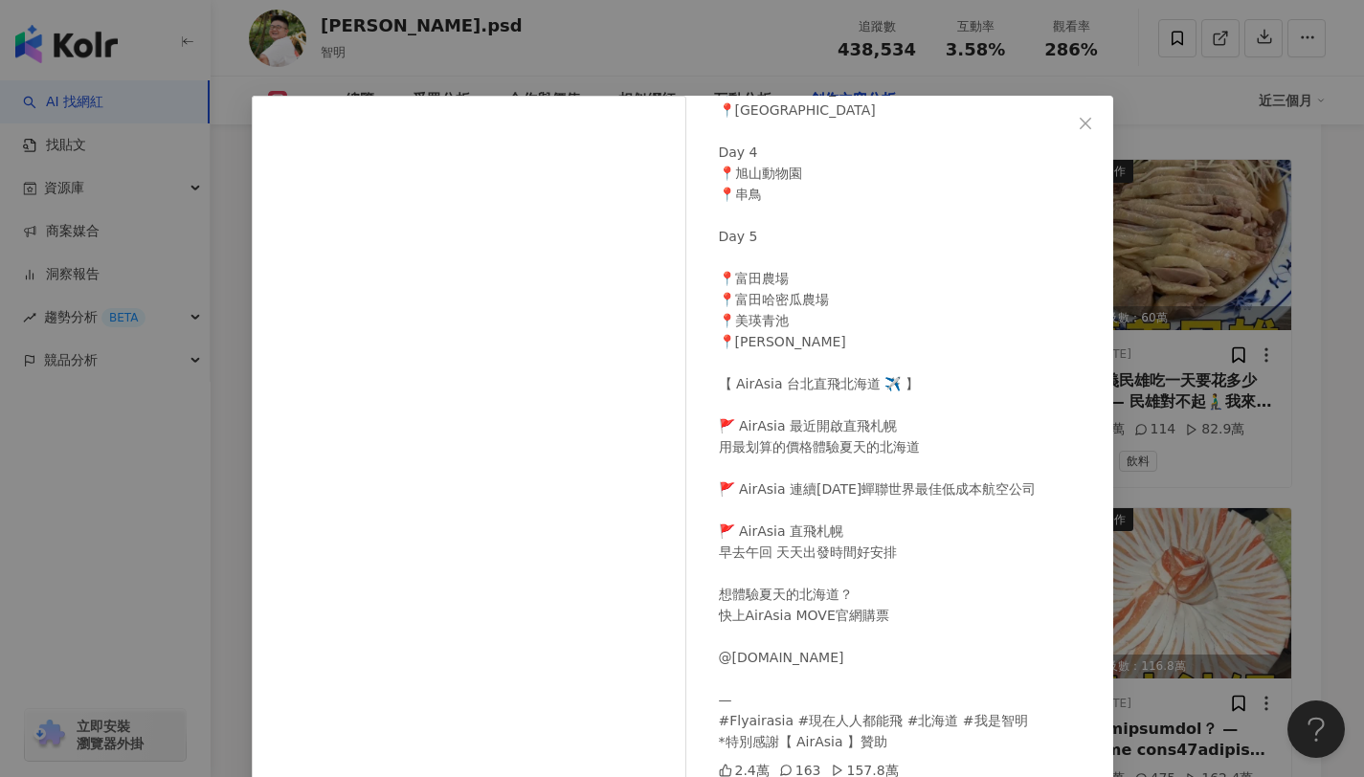
click at [1183, 398] on div "jimmy.psd 2025/7/11 2.4萬 163 157.8萬 查看原始貼文" at bounding box center [682, 388] width 1364 height 777
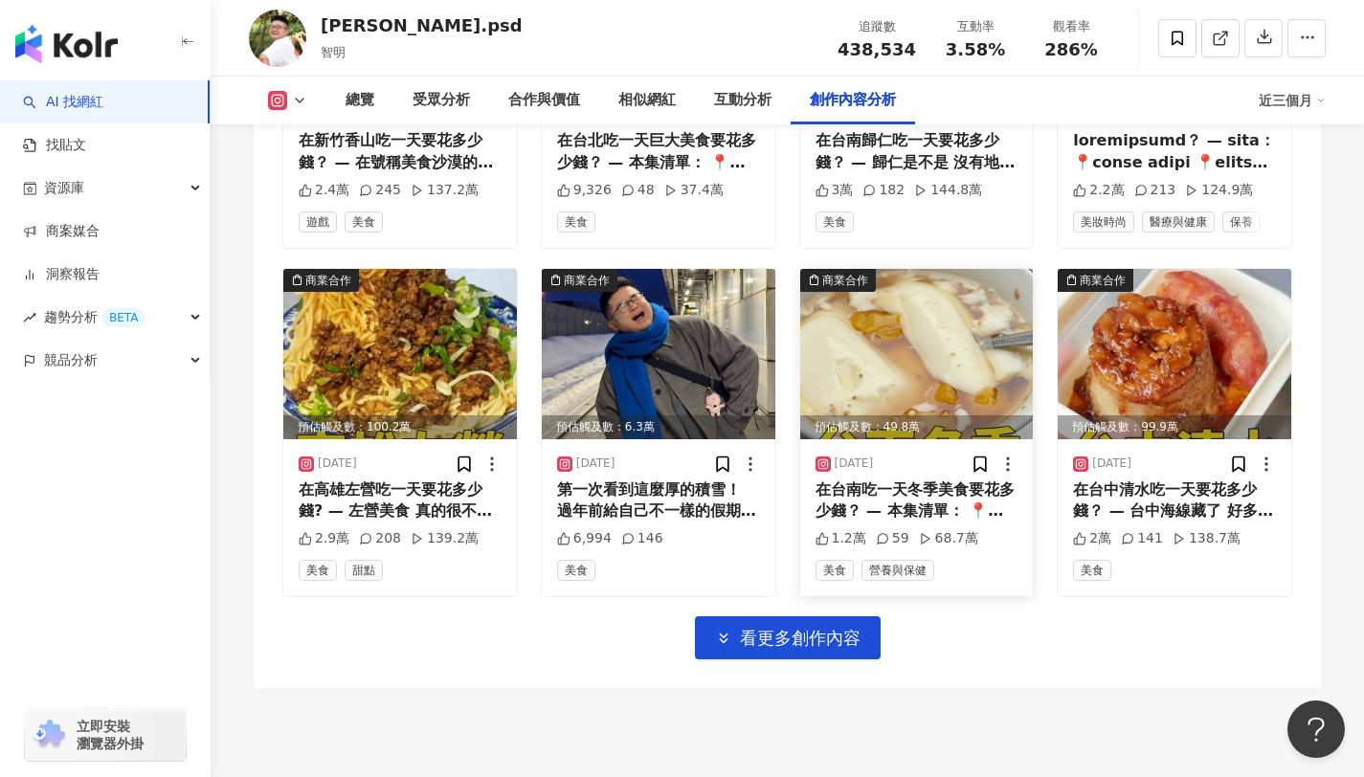
scroll to position [8252, 0]
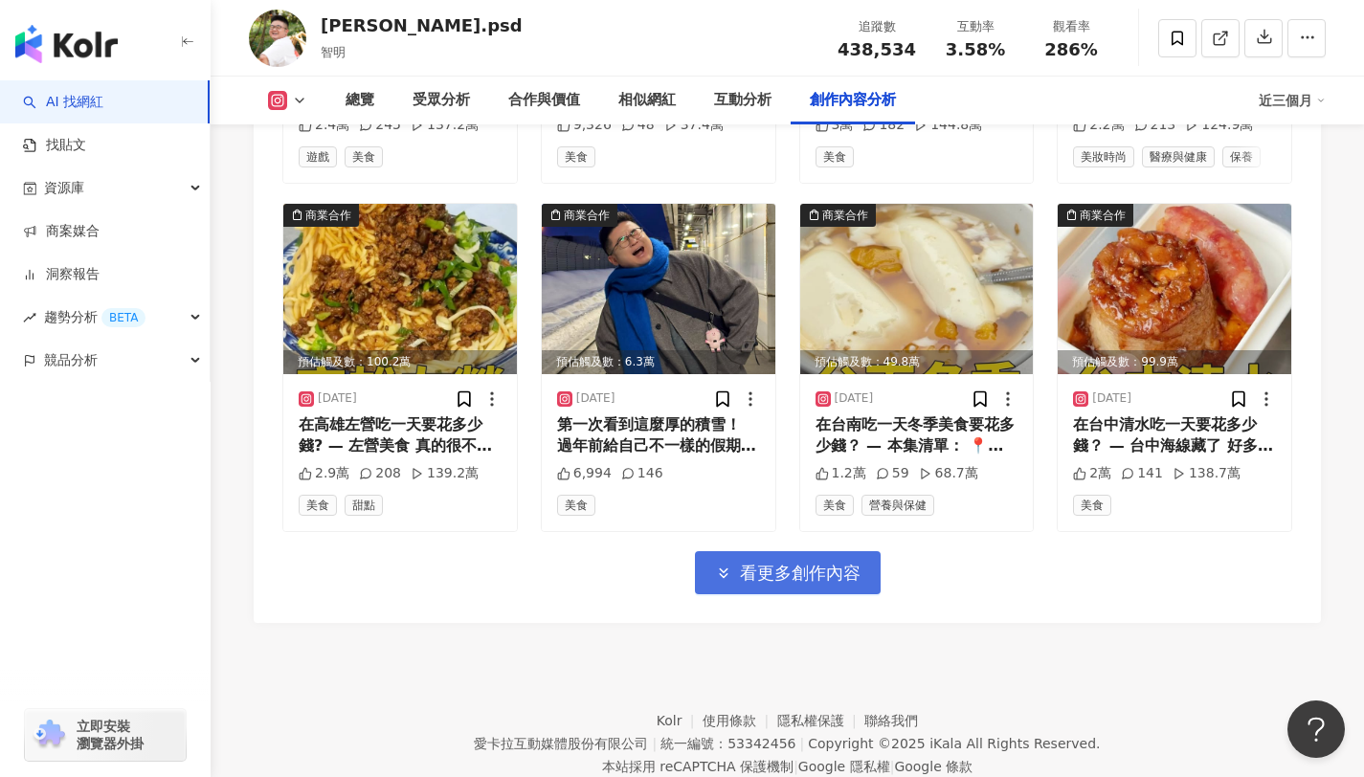
click at [807, 551] on button "看更多創作內容" at bounding box center [788, 572] width 186 height 43
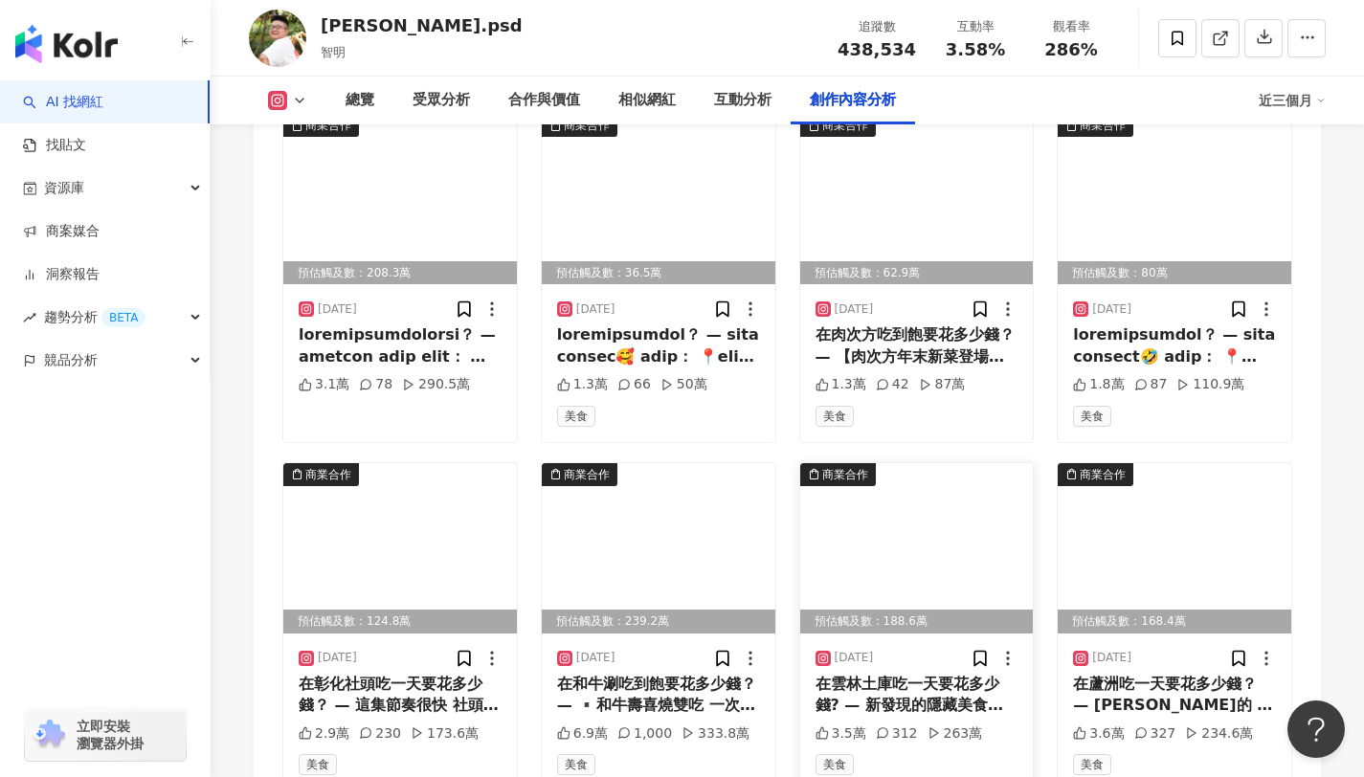
scroll to position [9307, 0]
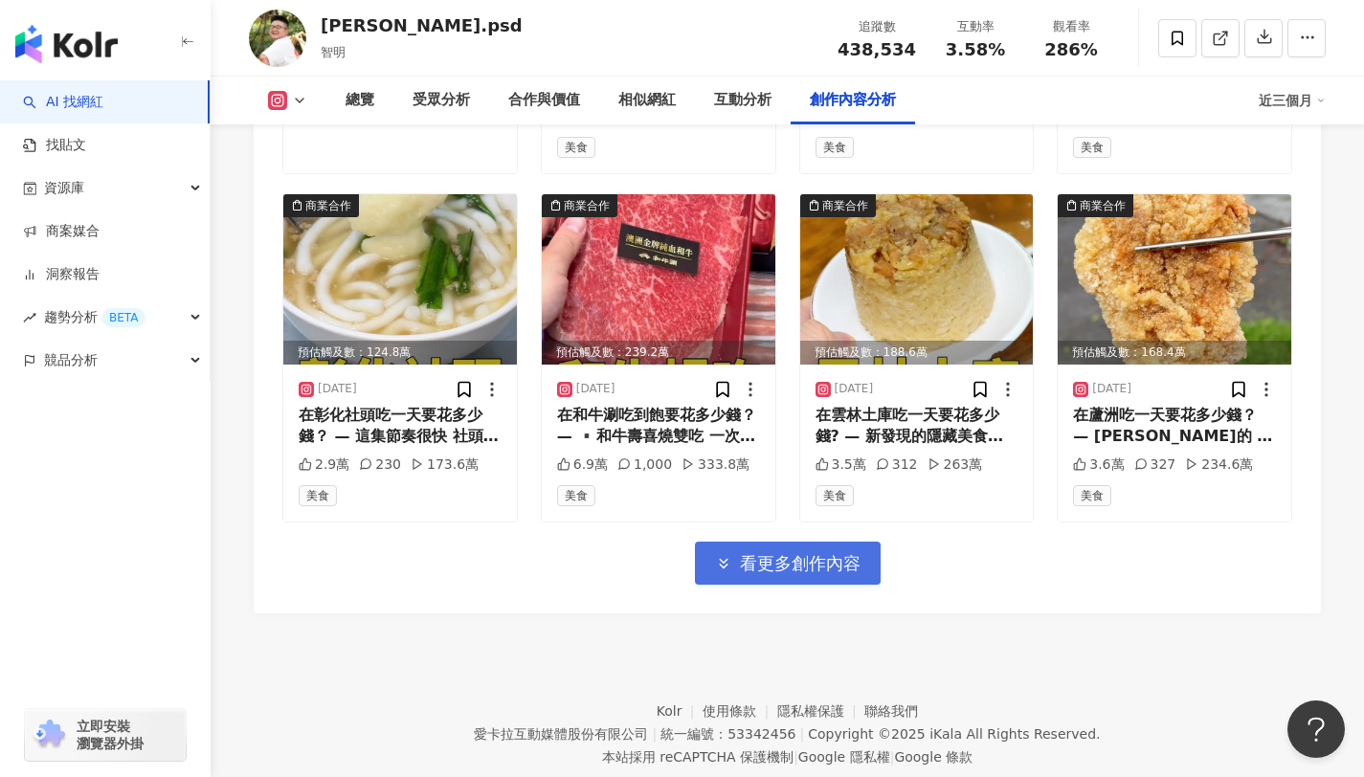
click at [809, 542] on button "看更多創作內容" at bounding box center [788, 563] width 186 height 43
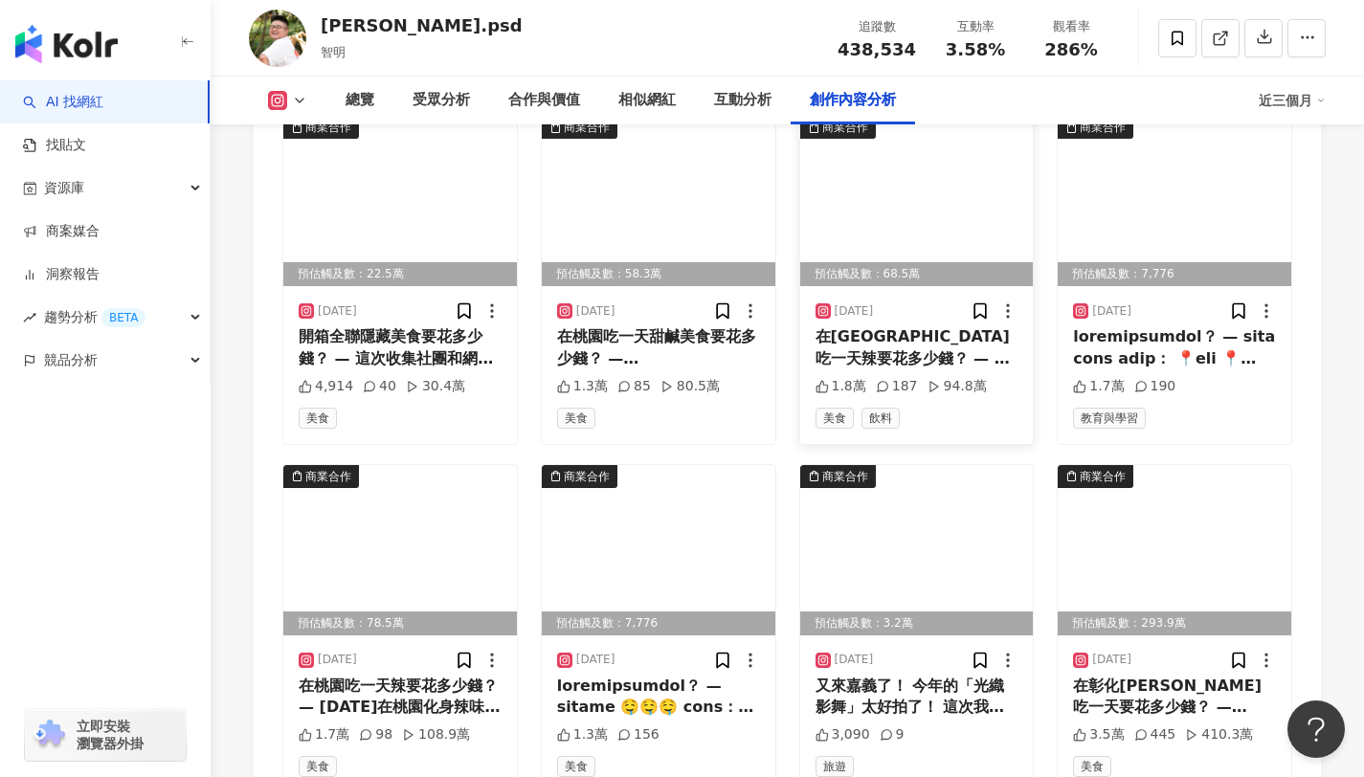
scroll to position [10041, 0]
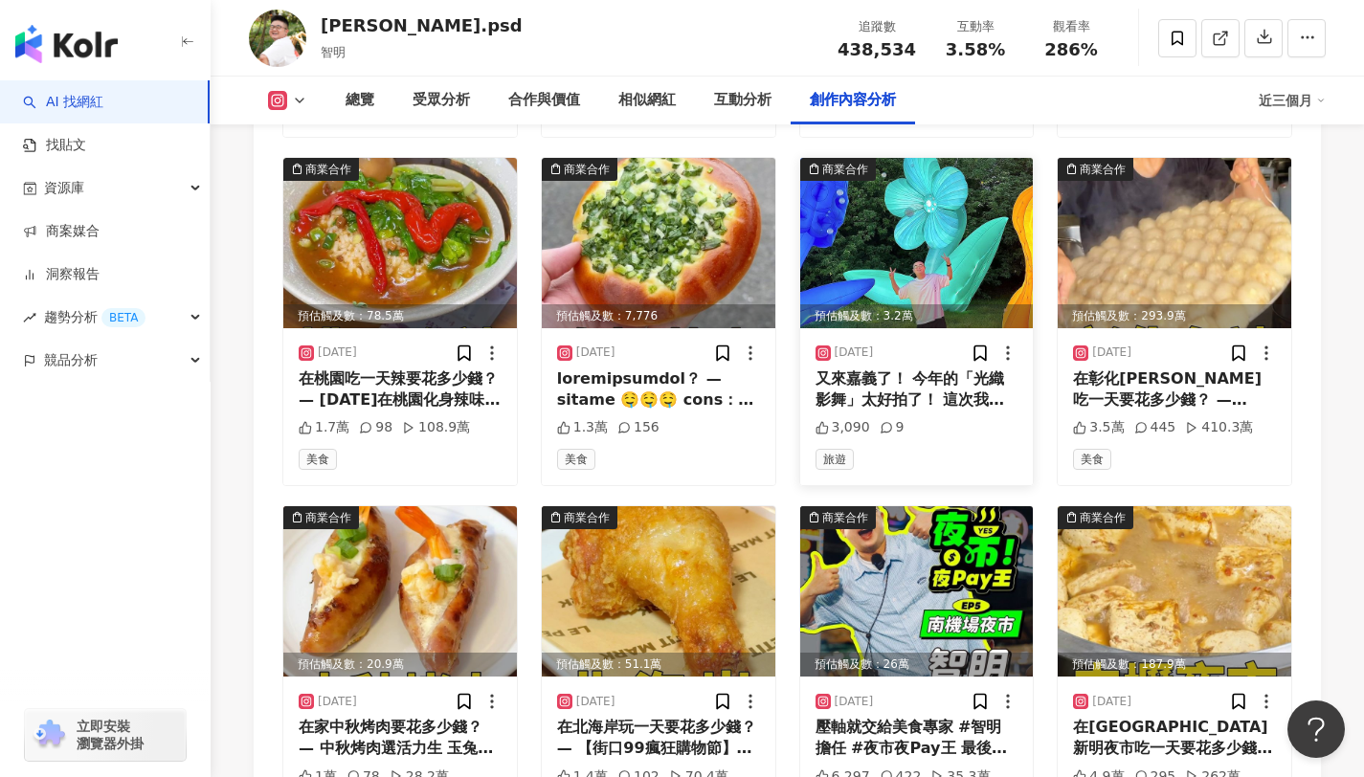
click at [900, 212] on img at bounding box center [916, 243] width 233 height 170
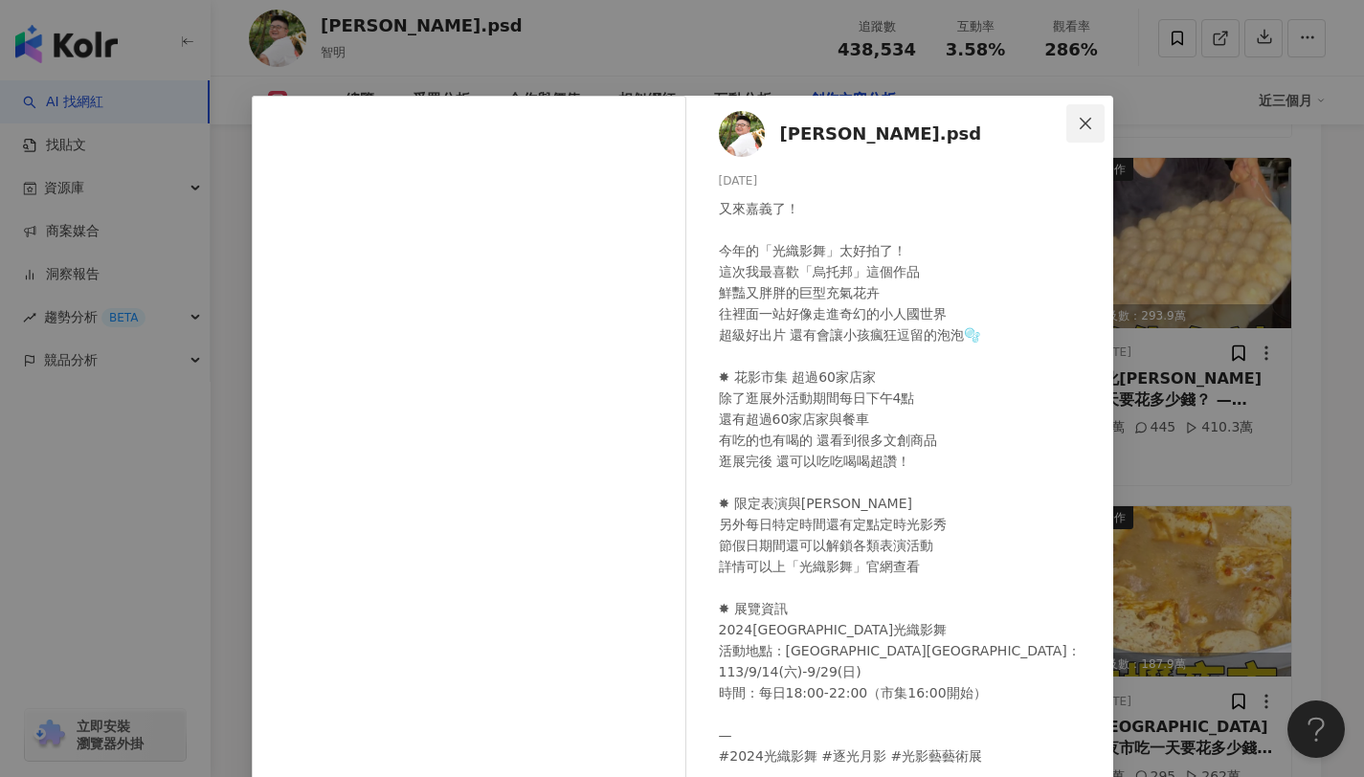
click at [1082, 129] on icon "close" at bounding box center [1084, 123] width 15 height 15
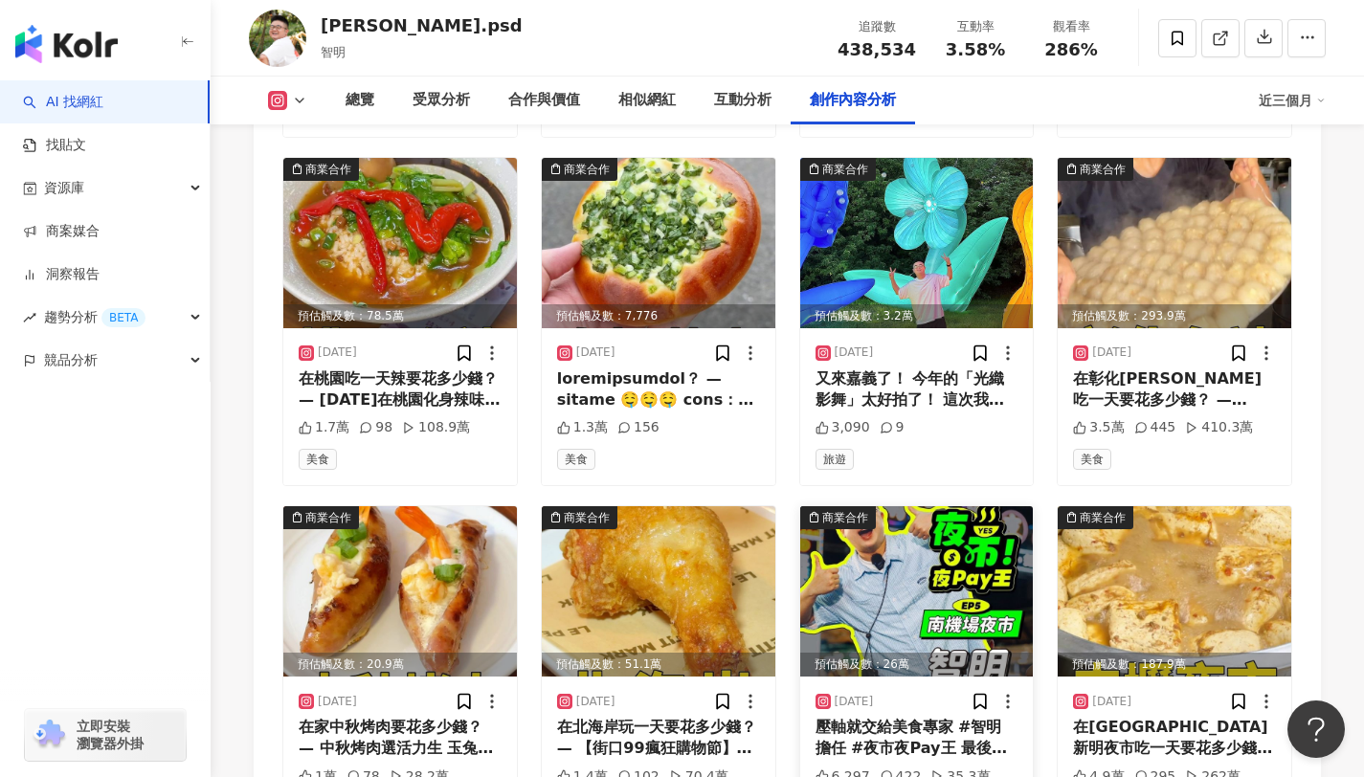
click at [927, 506] on img at bounding box center [916, 591] width 233 height 170
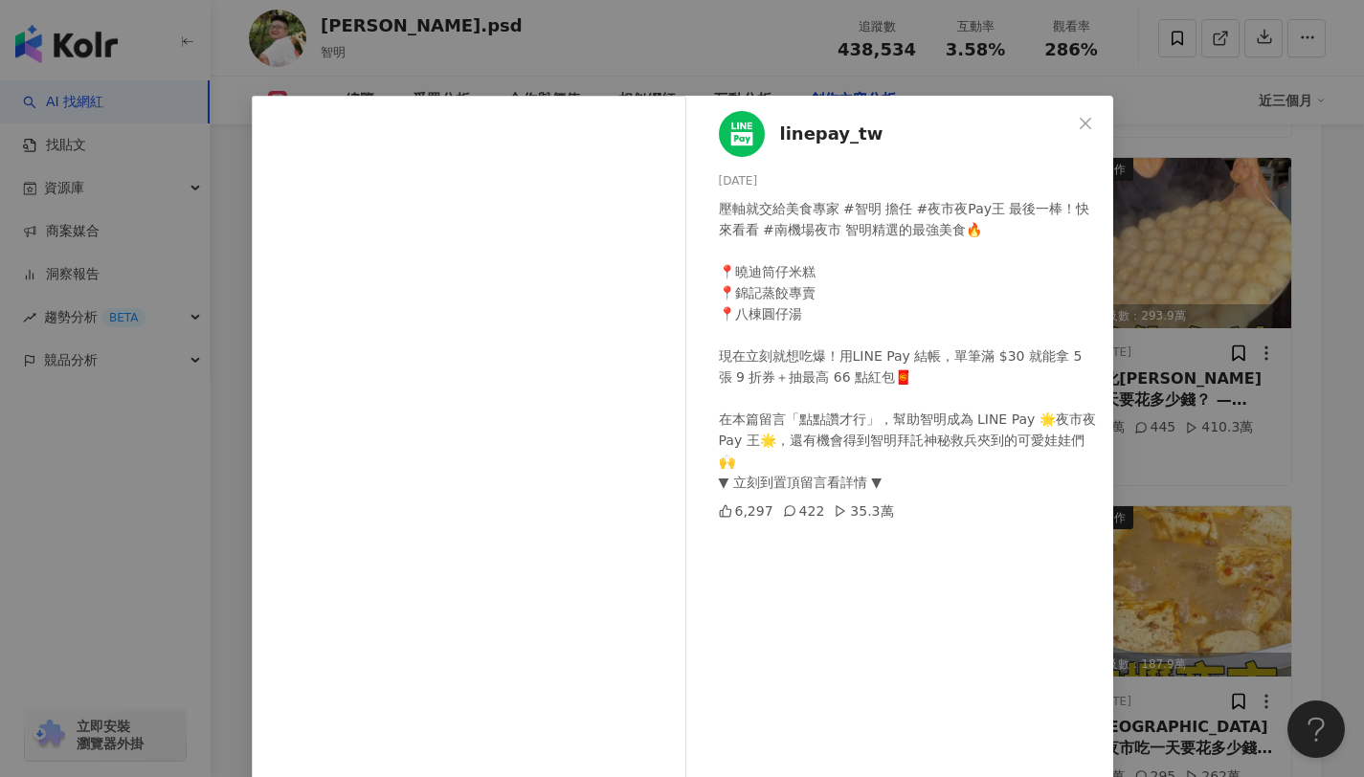
scroll to position [81, 0]
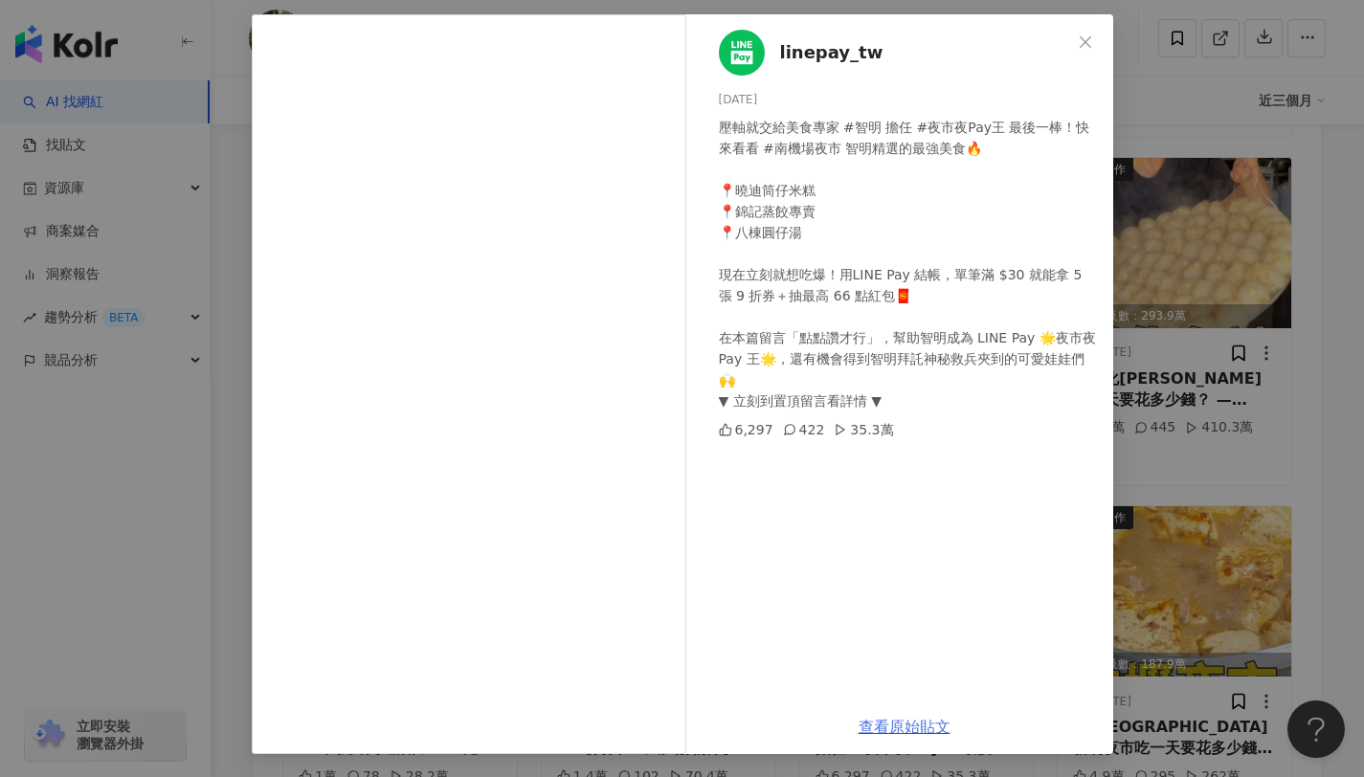
click at [899, 730] on link "查看原始貼文" at bounding box center [904, 727] width 92 height 18
